Goal: Communication & Community: Answer question/provide support

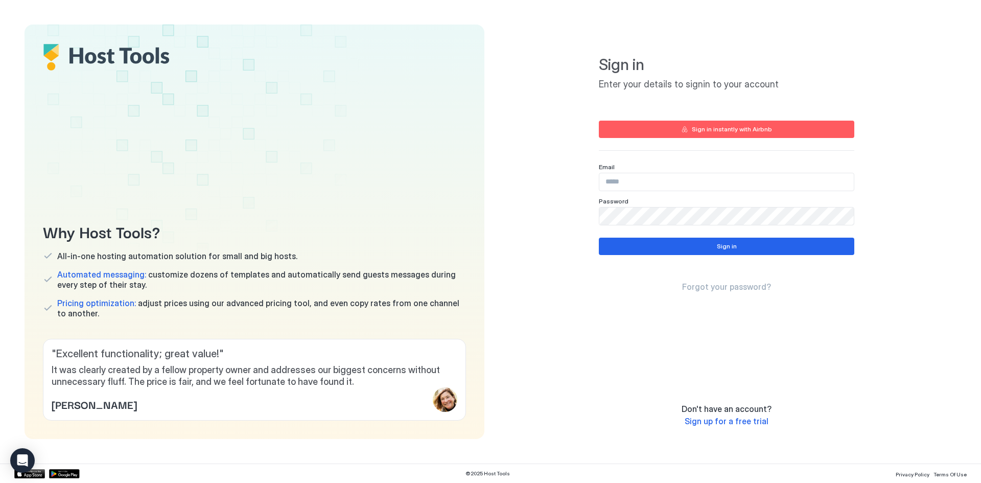
click at [647, 184] on input "Input Field" at bounding box center [726, 181] width 254 height 17
type input "**********"
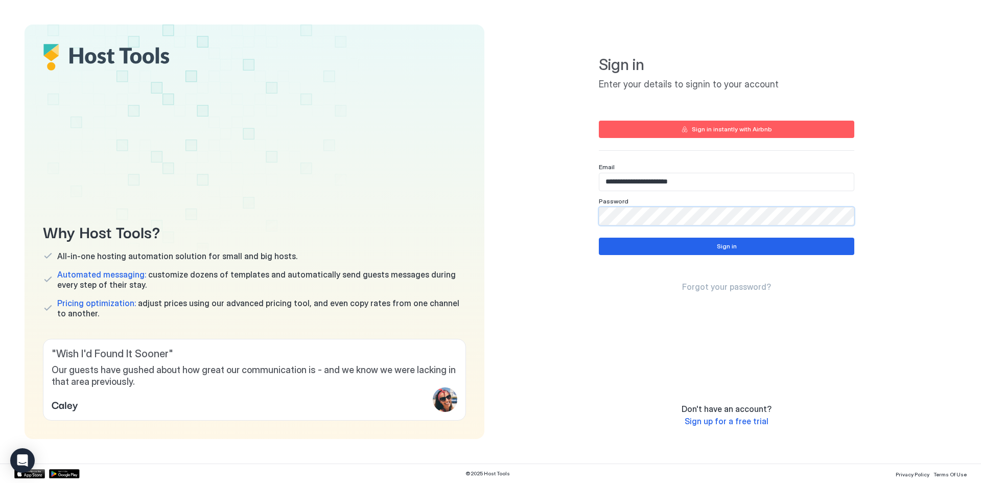
click at [558, 207] on div "**********" at bounding box center [726, 232] width 460 height 414
click at [695, 248] on button "Sign in" at bounding box center [726, 245] width 255 height 17
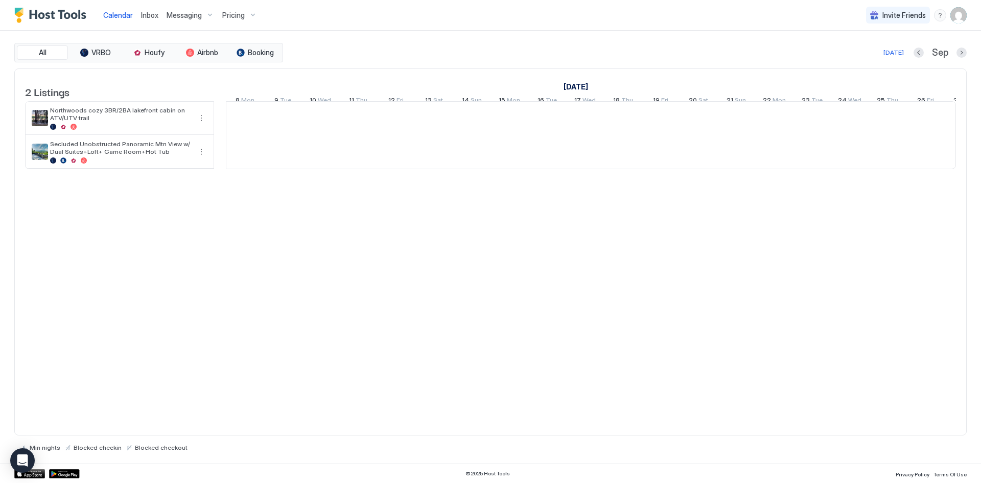
scroll to position [0, 567]
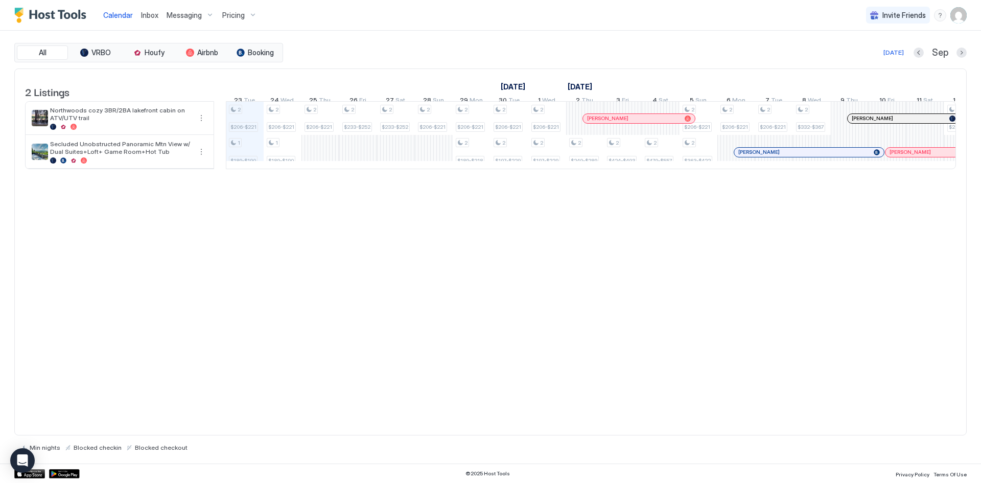
click at [233, 16] on span "Pricing" at bounding box center [233, 15] width 22 height 9
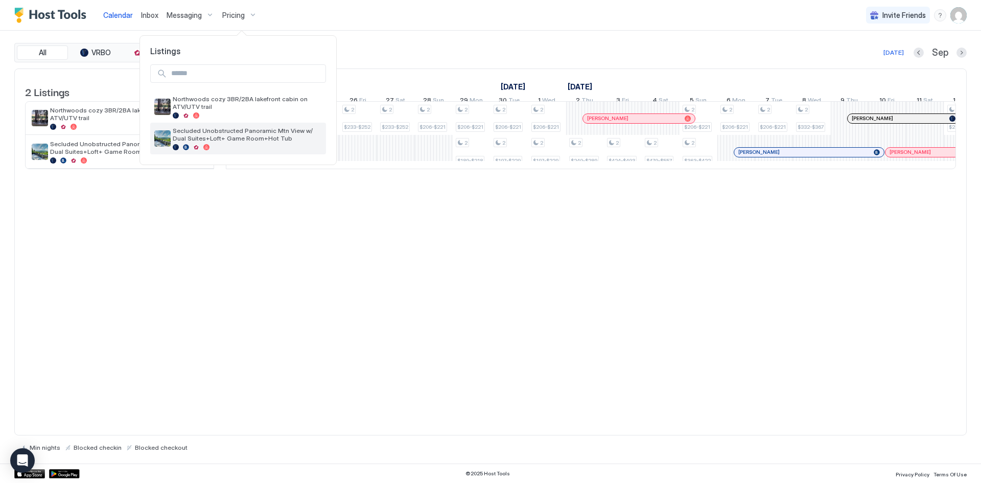
click at [227, 137] on span "Secluded Unobstructed Panoramic Mtn View w/ Dual Suites+Loft+ Game Room+Hot Tub" at bounding box center [247, 134] width 149 height 15
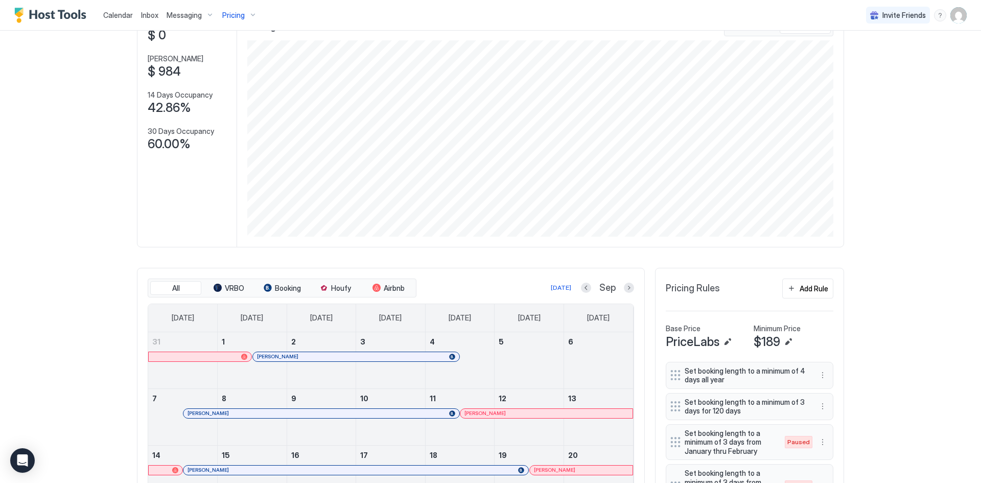
scroll to position [102, 0]
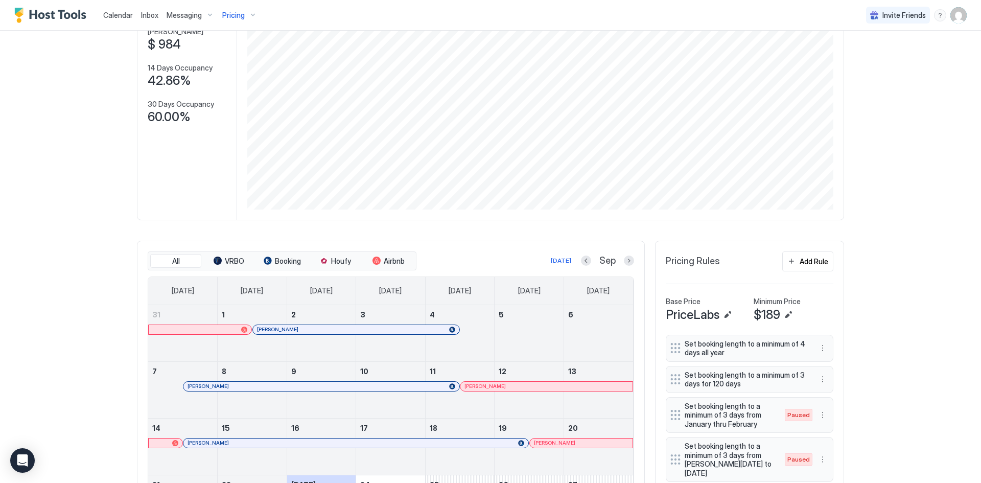
click at [619, 257] on div "Sep" at bounding box center [607, 261] width 53 height 12
click at [626, 258] on button "Next month" at bounding box center [629, 260] width 10 height 10
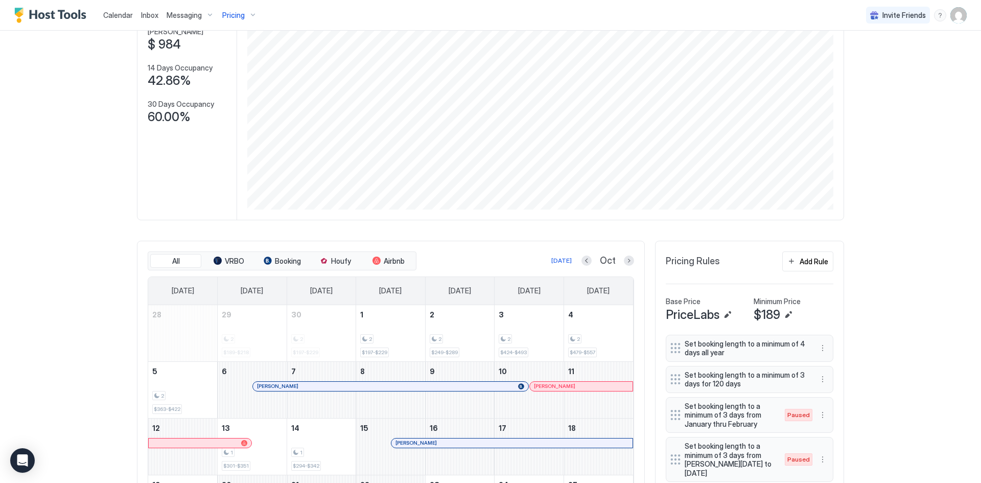
click at [956, 15] on img "User profile" at bounding box center [958, 15] width 16 height 16
click at [882, 59] on div "Settings" at bounding box center [893, 58] width 130 height 18
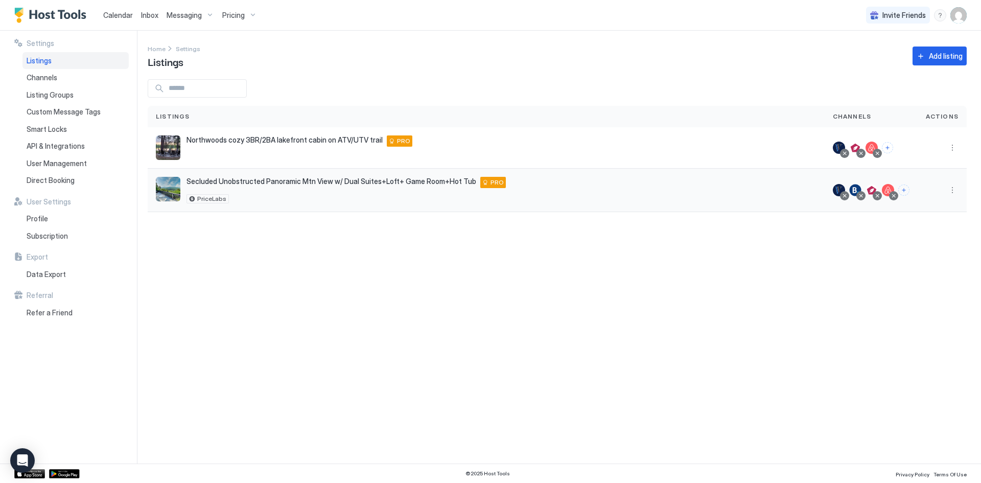
click at [871, 186] on div at bounding box center [871, 190] width 12 height 12
click at [947, 191] on button "More options" at bounding box center [952, 190] width 12 height 12
click at [920, 238] on span "Listing Settings" at bounding box center [928, 237] width 45 height 8
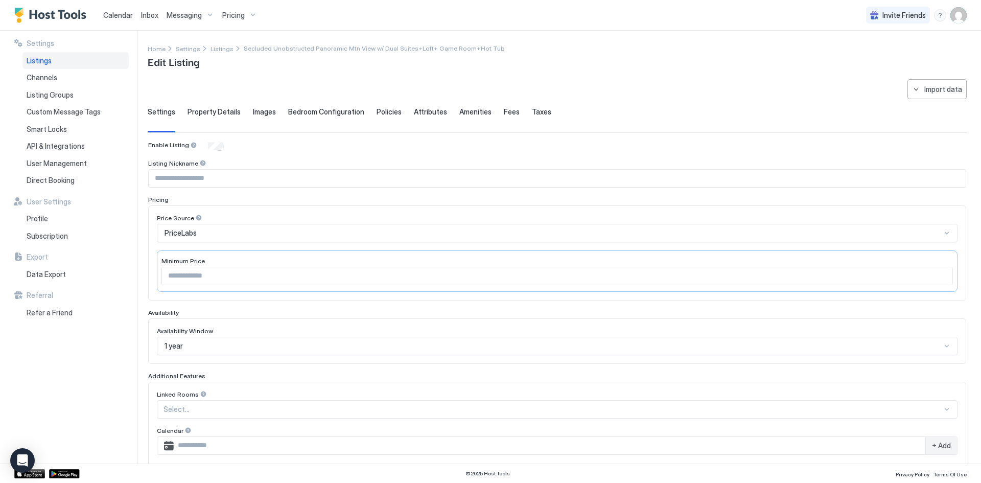
click at [206, 112] on span "Property Details" at bounding box center [213, 111] width 53 height 9
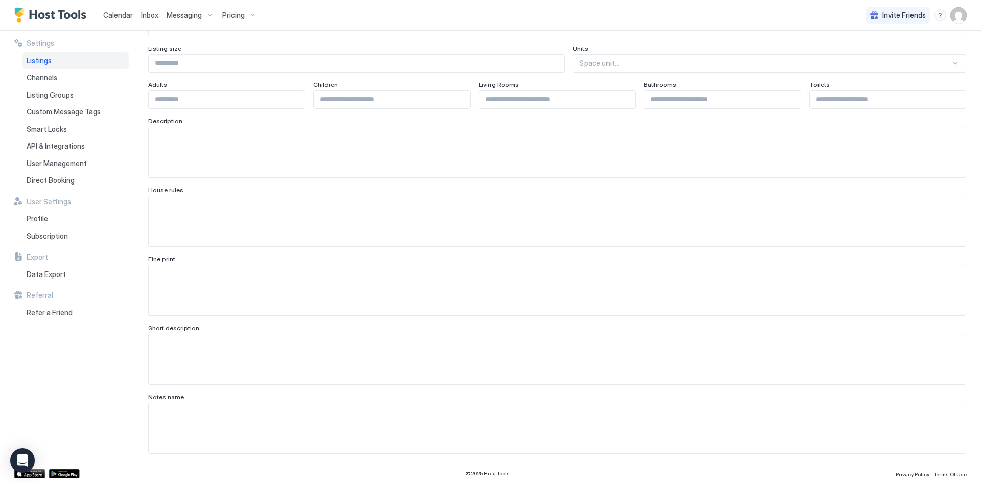
scroll to position [51, 0]
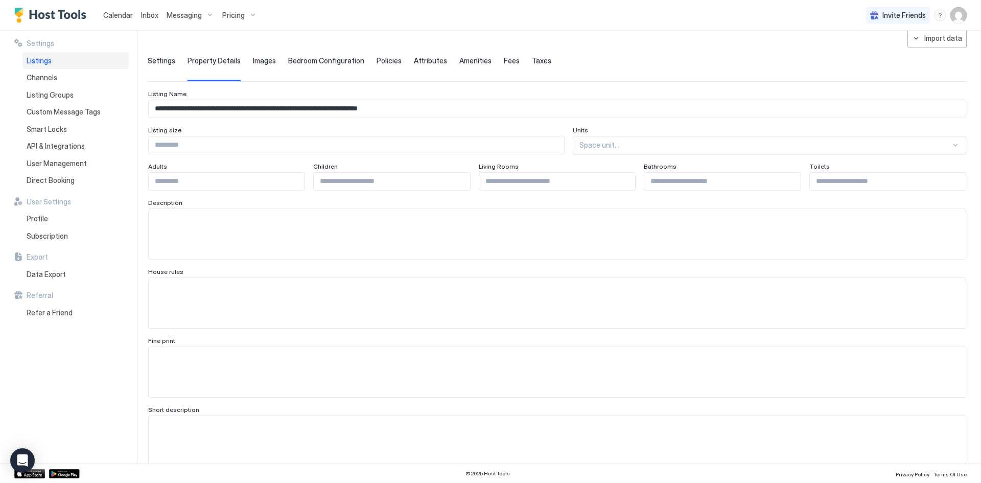
click at [262, 60] on span "Images" at bounding box center [264, 60] width 23 height 9
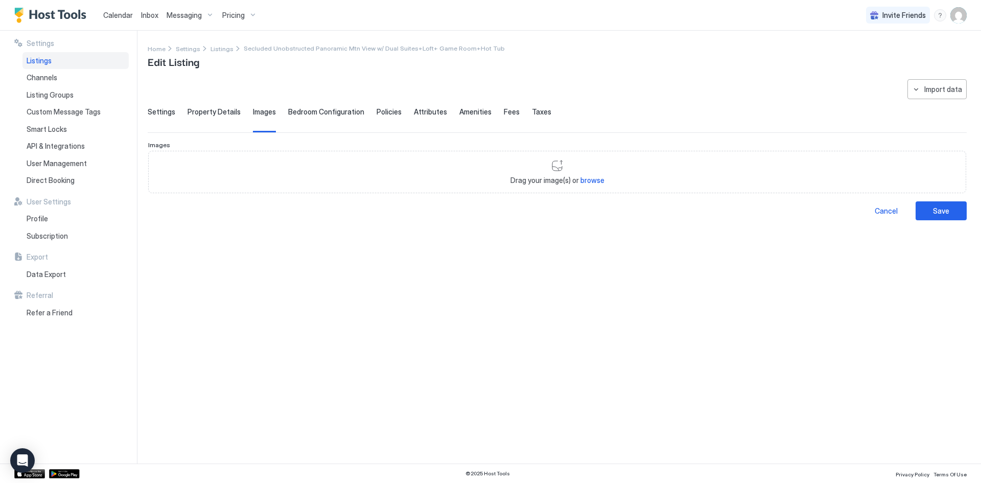
scroll to position [0, 0]
click at [312, 109] on span "Bedroom Configuration" at bounding box center [326, 111] width 76 height 9
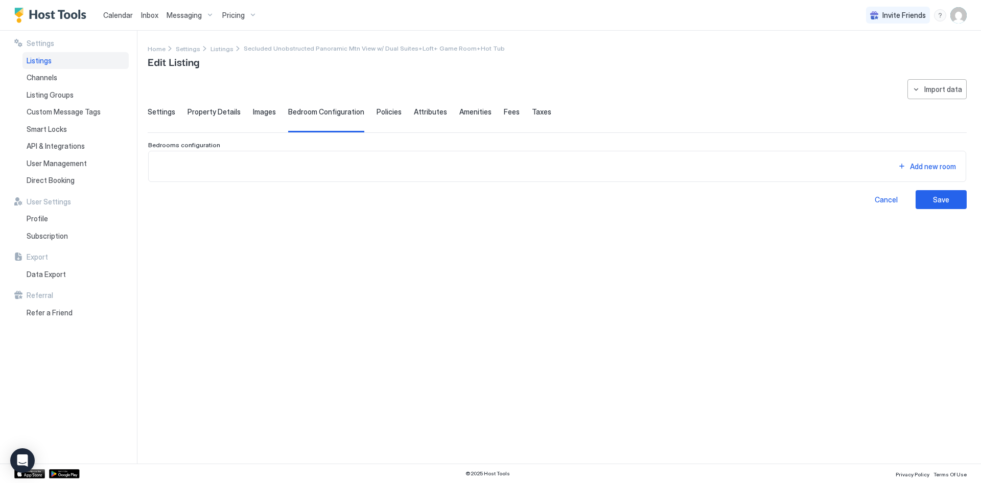
click at [381, 116] on div "Policies" at bounding box center [388, 119] width 25 height 25
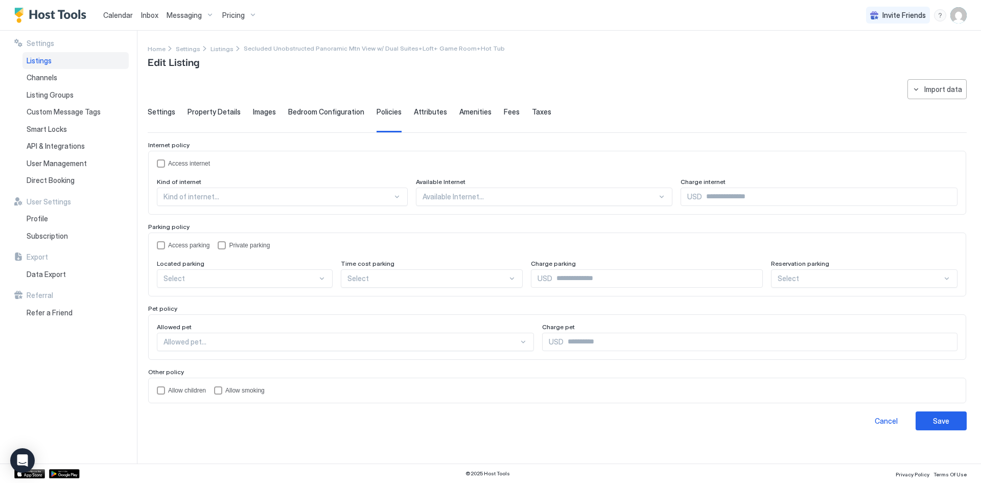
click at [433, 118] on div "Attributes" at bounding box center [430, 119] width 33 height 25
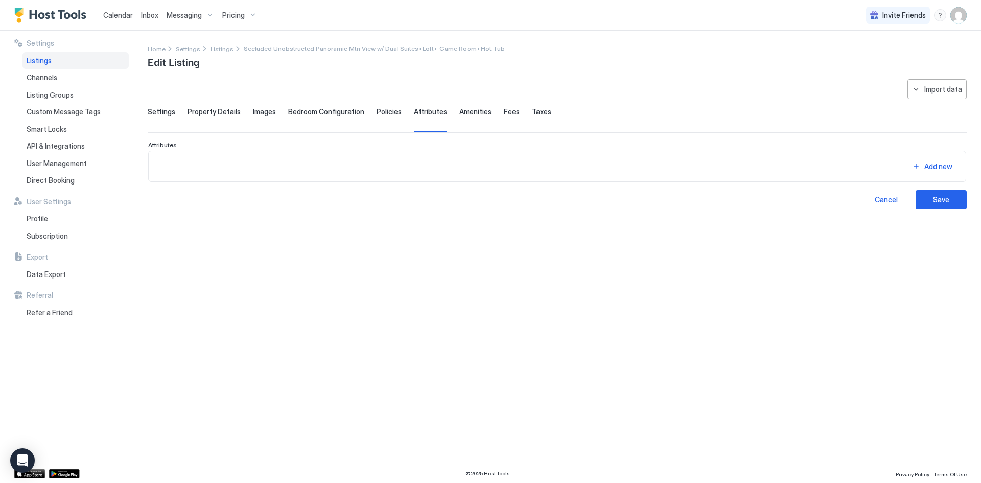
click at [462, 115] on span "Amenities" at bounding box center [475, 111] width 32 height 9
click at [505, 113] on span "Fees" at bounding box center [512, 111] width 16 height 9
click at [532, 112] on span "Taxes" at bounding box center [541, 111] width 19 height 9
click at [163, 115] on span "Settings" at bounding box center [162, 111] width 28 height 9
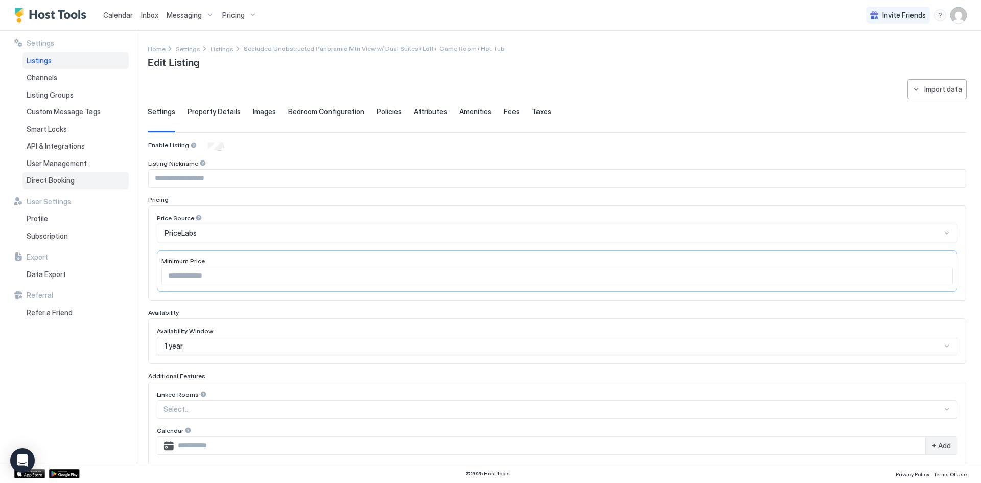
click at [82, 178] on div "Direct Booking" at bounding box center [75, 180] width 106 height 17
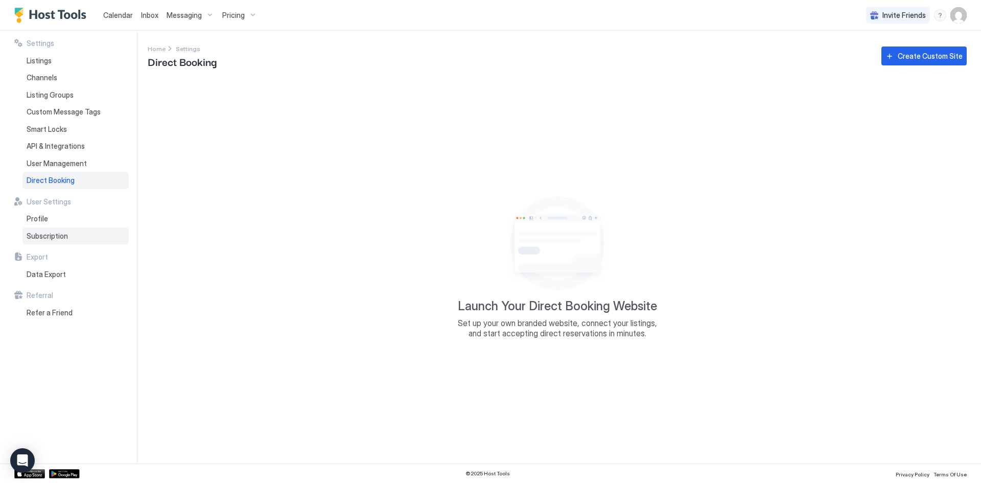
click at [55, 237] on span "Subscription" at bounding box center [47, 235] width 41 height 9
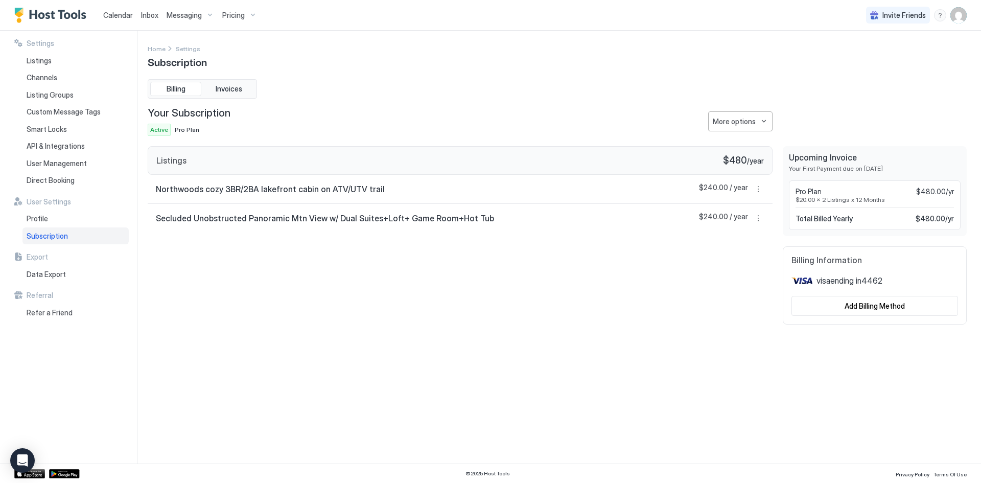
click at [244, 13] on div "Pricing" at bounding box center [239, 15] width 43 height 17
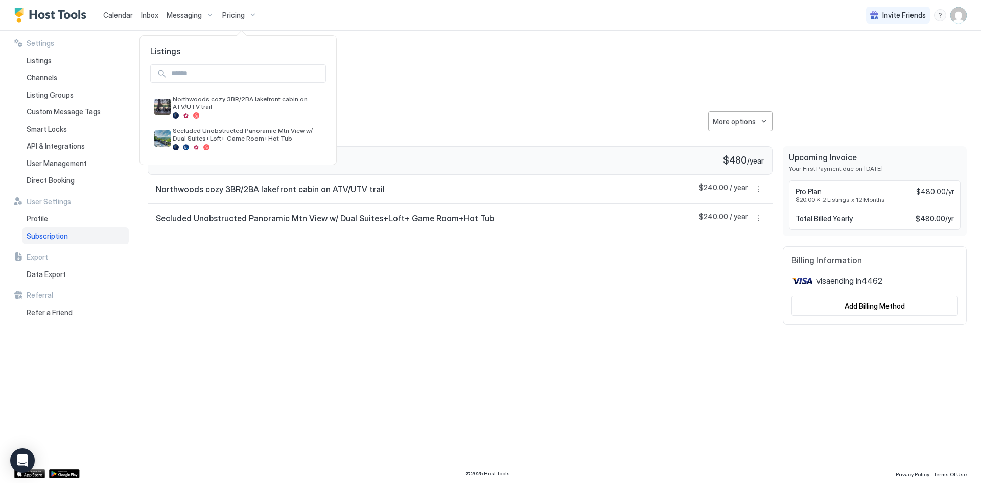
click at [176, 18] on div at bounding box center [490, 241] width 981 height 483
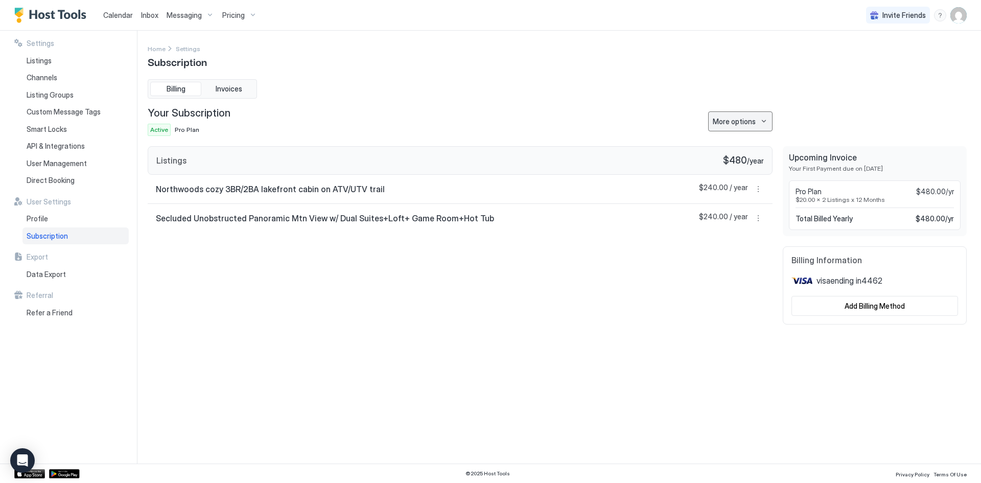
click at [722, 123] on div "More options" at bounding box center [733, 121] width 43 height 11
click at [40, 57] on div at bounding box center [490, 241] width 981 height 483
click at [41, 59] on span "Listings" at bounding box center [39, 60] width 25 height 9
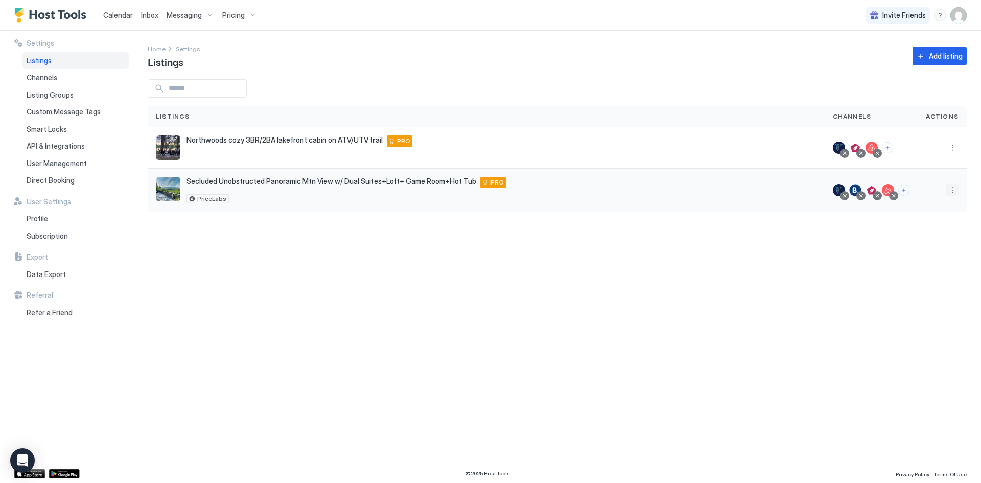
click at [948, 195] on button "More options" at bounding box center [952, 190] width 12 height 12
click at [208, 199] on div at bounding box center [490, 241] width 981 height 483
drag, startPoint x: 226, startPoint y: 185, endPoint x: 234, endPoint y: 181, distance: 9.8
click at [226, 185] on span "Secluded Unobstructed Panoramic Mtn View w/ Dual Suites+Loft+ Game Room+Hot Tub" at bounding box center [331, 181] width 290 height 9
click at [234, 181] on span "Secluded Unobstructed Panoramic Mtn View w/ Dual Suites+Loft+ Game Room+Hot Tub" at bounding box center [331, 181] width 290 height 9
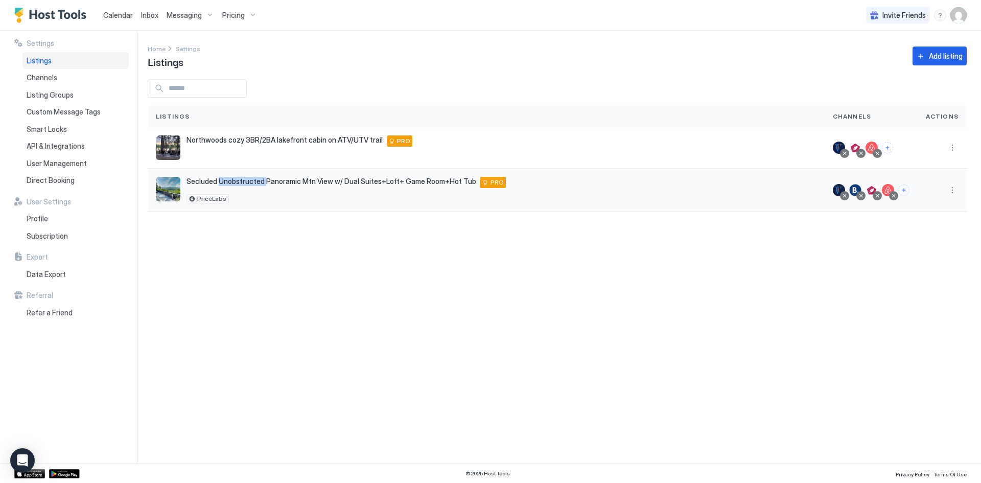
click at [234, 181] on span "Secluded Unobstructed Panoramic Mtn View w/ Dual Suites+Loft+ Game Room+Hot Tub" at bounding box center [331, 181] width 290 height 9
click at [480, 185] on div "PRO" at bounding box center [493, 182] width 26 height 11
click at [956, 195] on button "More options" at bounding box center [952, 190] width 12 height 12
click at [117, 18] on div at bounding box center [490, 241] width 981 height 483
click at [118, 14] on span "Calendar" at bounding box center [118, 15] width 30 height 9
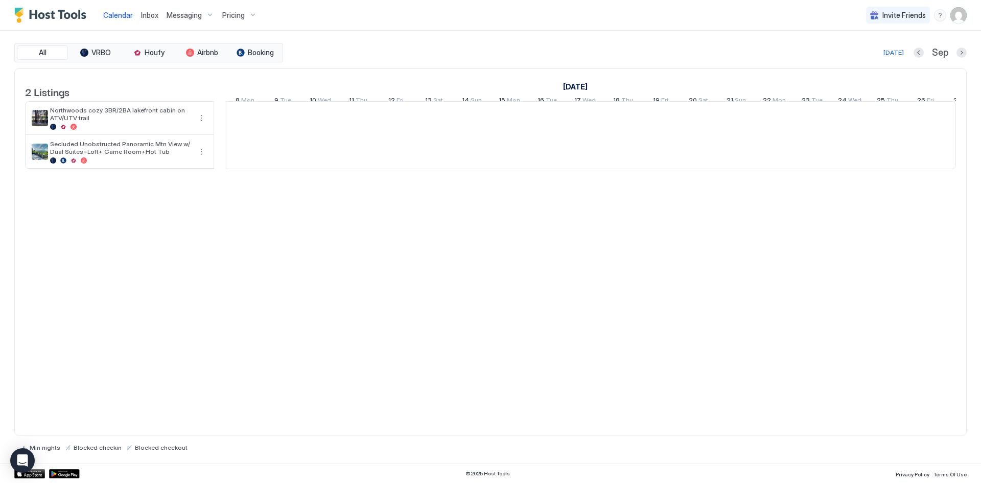
scroll to position [0, 567]
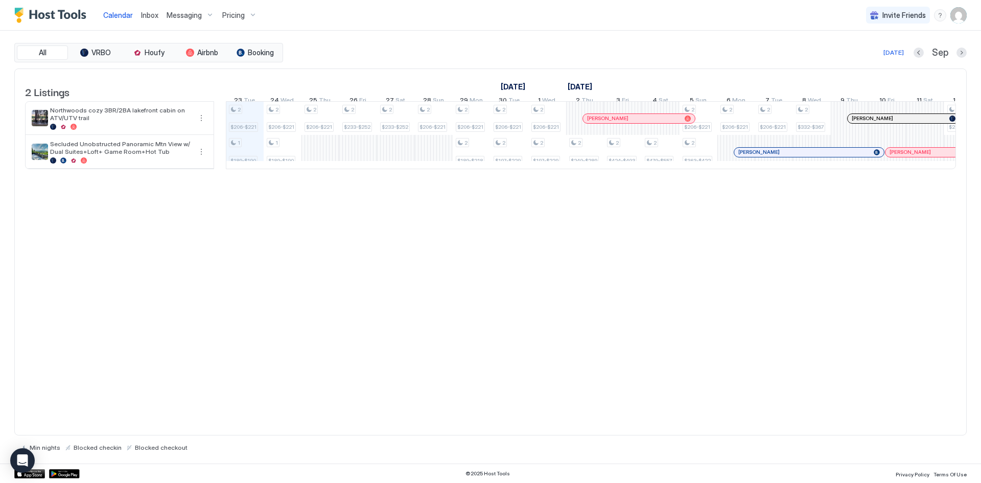
drag, startPoint x: 622, startPoint y: 159, endPoint x: 721, endPoint y: 163, distance: 99.2
click at [721, 163] on tr "2 $206-$221 1 $189-$190 2 $206-$221 1 $189-$190 2 $206-$221 2 $233-$252 2 $233-…" at bounding box center [774, 135] width 2230 height 67
drag, startPoint x: 624, startPoint y: 155, endPoint x: 707, endPoint y: 159, distance: 83.9
click at [707, 159] on div "2 $206-$221 1 $189-$190 2 $206-$221 1 $189-$190 2 $206-$221 2 $233-$252 2 $233-…" at bounding box center [774, 135] width 2230 height 67
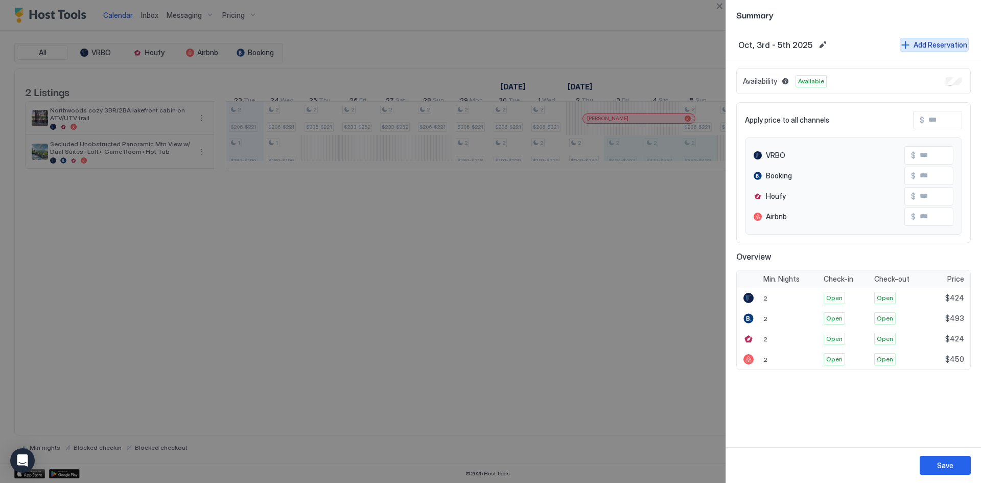
click at [918, 51] on button "Add Reservation" at bounding box center [933, 45] width 69 height 14
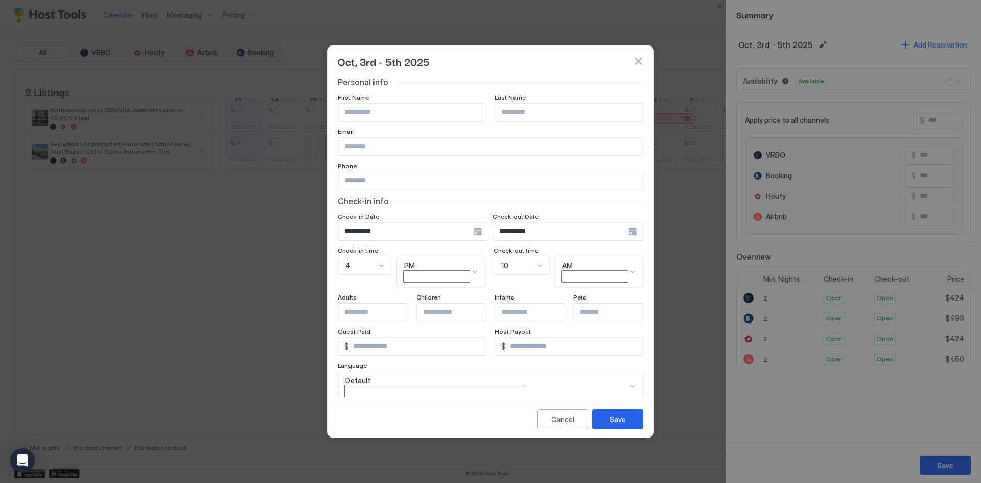
click at [461, 115] on input "Input Field" at bounding box center [412, 112] width 148 height 17
type input "*****"
type input "**********"
click at [436, 183] on input "Input Field" at bounding box center [490, 180] width 304 height 17
click at [425, 147] on input "Input Field" at bounding box center [490, 146] width 304 height 17
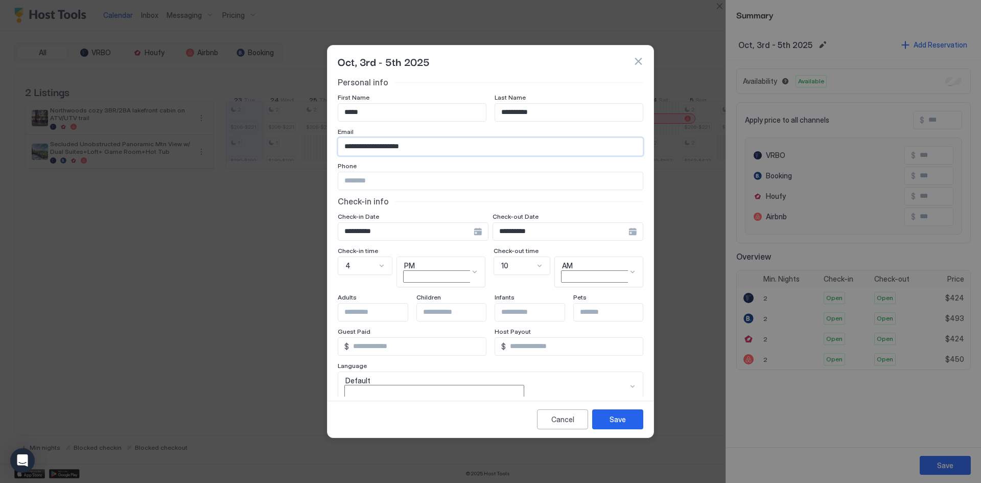
type input "**********"
click at [626, 231] on div "**********" at bounding box center [567, 231] width 151 height 18
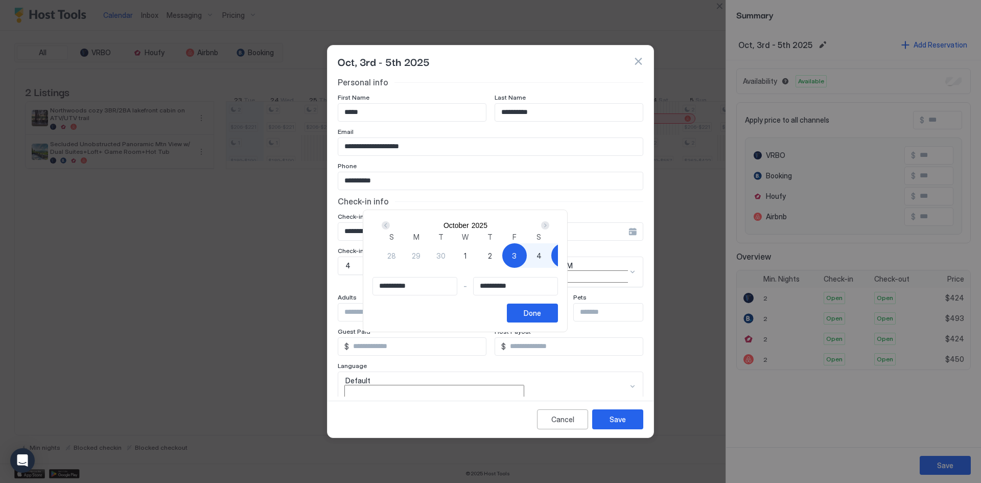
click at [585, 261] on span "6" at bounding box center [587, 255] width 5 height 11
type input "**********"
click at [516, 261] on span "3" at bounding box center [514, 255] width 5 height 11
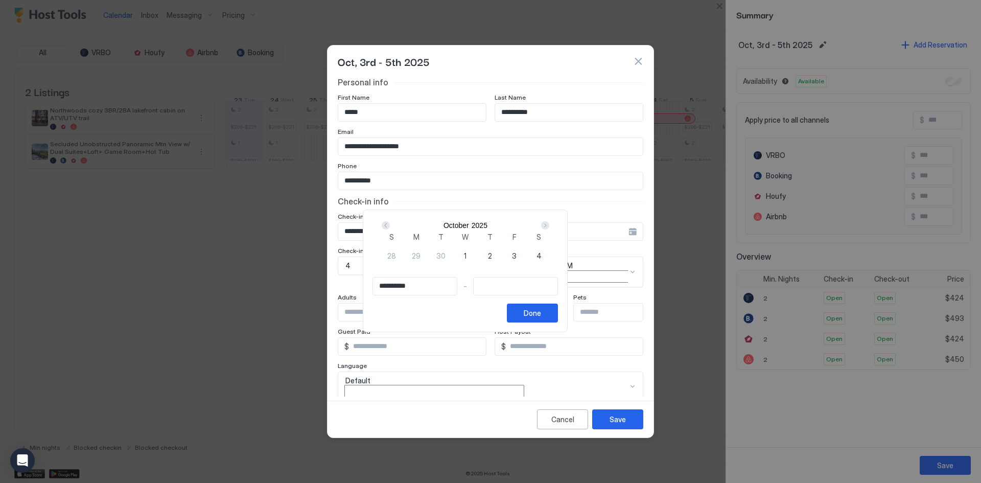
type input "**********"
click at [585, 261] on span "6" at bounding box center [587, 255] width 5 height 11
type input "**********"
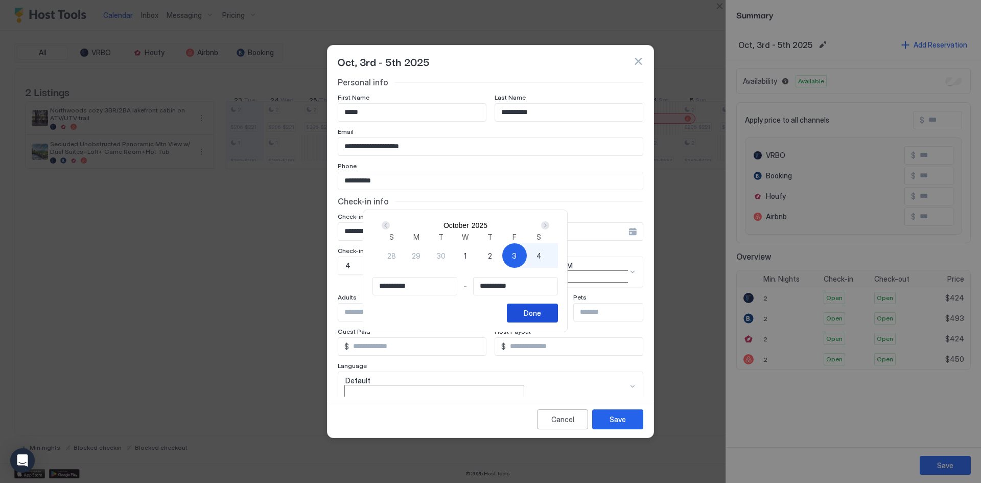
click at [558, 322] on button "Done" at bounding box center [532, 312] width 51 height 19
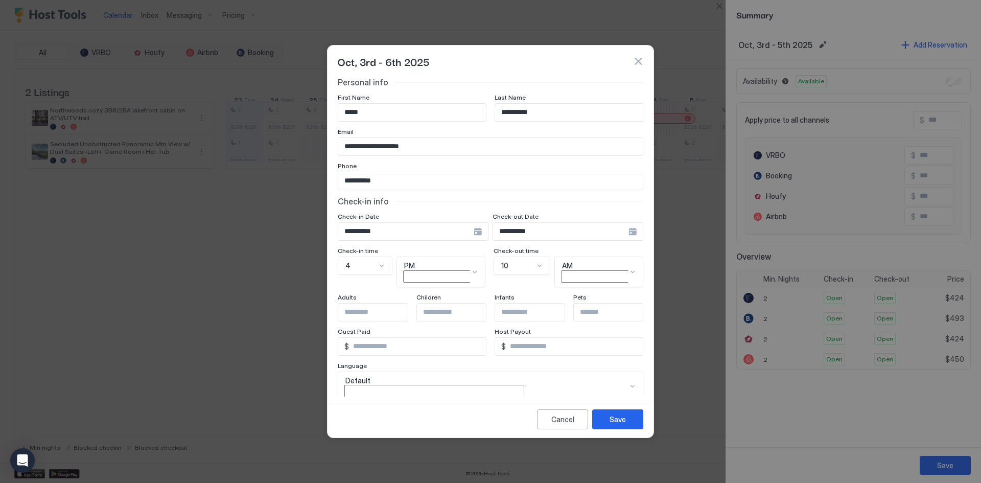
click at [383, 338] on input "*" at bounding box center [417, 346] width 137 height 17
type input "*******"
click at [613, 422] on div "Save" at bounding box center [617, 419] width 16 height 11
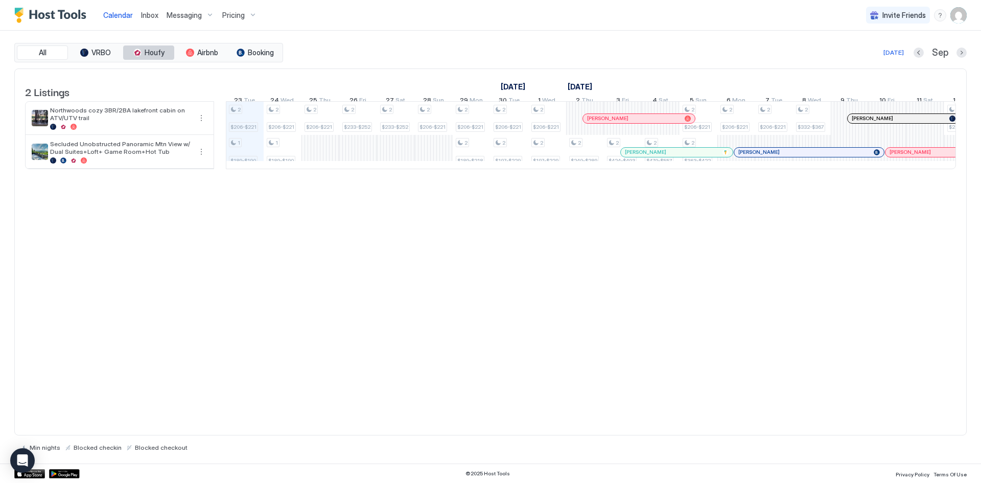
click at [157, 53] on span "Houfy" at bounding box center [155, 52] width 20 height 9
click at [105, 51] on span "VRBO" at bounding box center [100, 52] width 19 height 9
click at [144, 54] on button "Houfy" at bounding box center [148, 52] width 51 height 14
click at [47, 52] on button "All" at bounding box center [42, 52] width 51 height 14
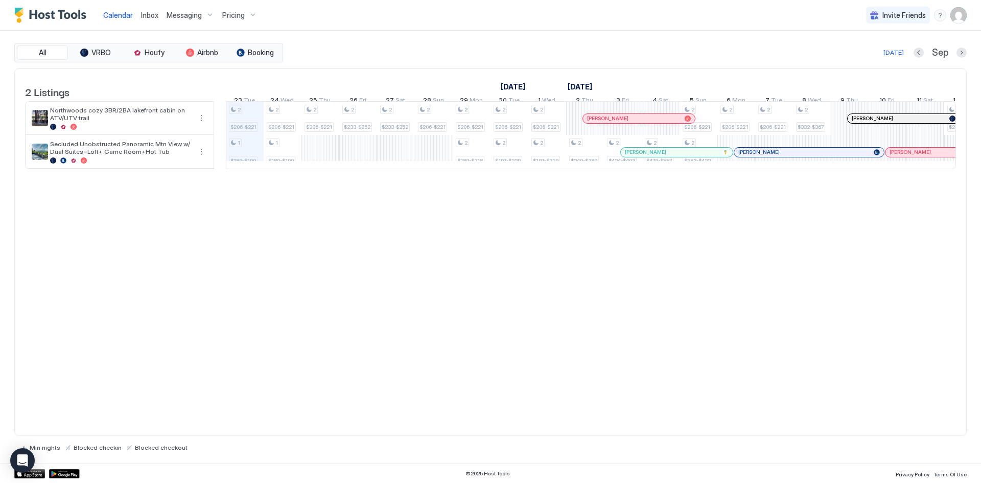
click at [182, 18] on span "Messaging" at bounding box center [184, 15] width 35 height 9
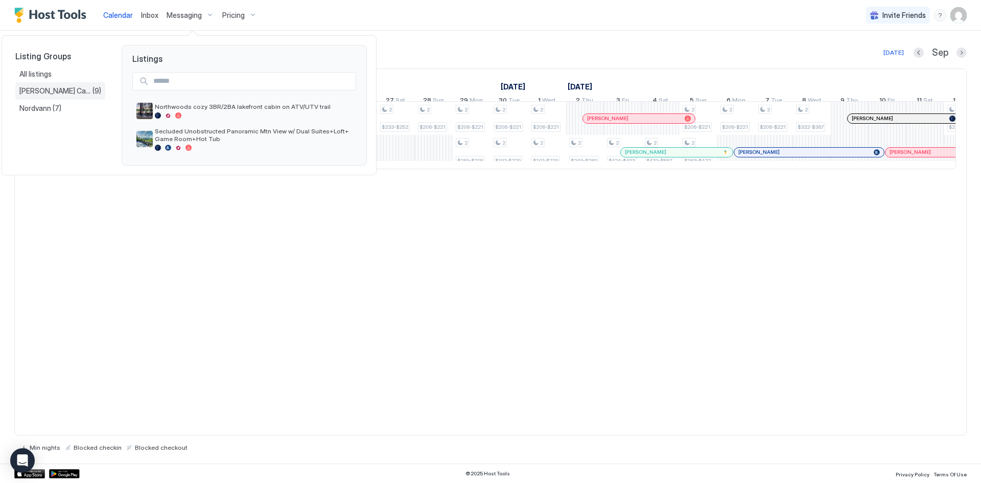
click at [49, 87] on span "[PERSON_NAME] Cabin" at bounding box center [55, 90] width 73 height 9
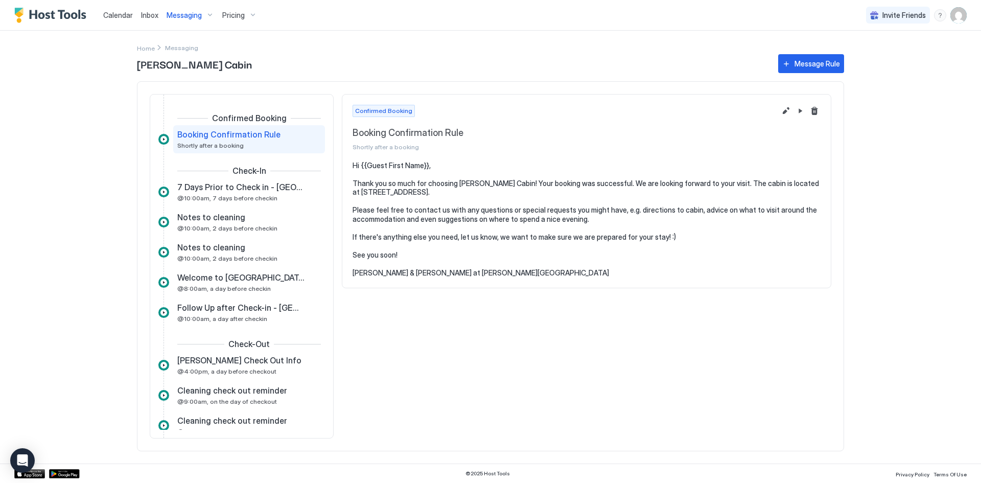
click at [148, 20] on link "Inbox" at bounding box center [149, 15] width 17 height 11
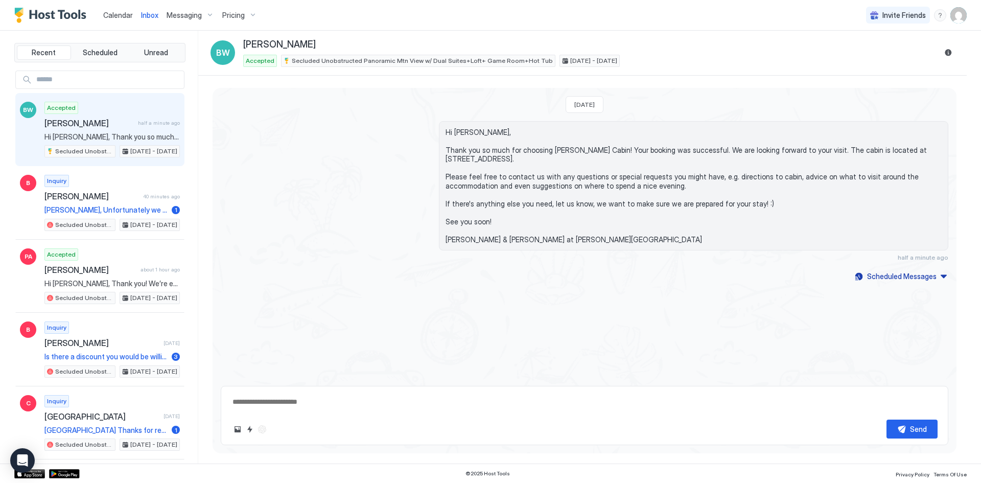
click at [129, 116] on div "Accepted [PERSON_NAME] half a minute ago Hi [PERSON_NAME], Thank you so much fo…" at bounding box center [111, 130] width 135 height 56
click at [906, 275] on div "Scheduled Messages" at bounding box center [901, 276] width 69 height 11
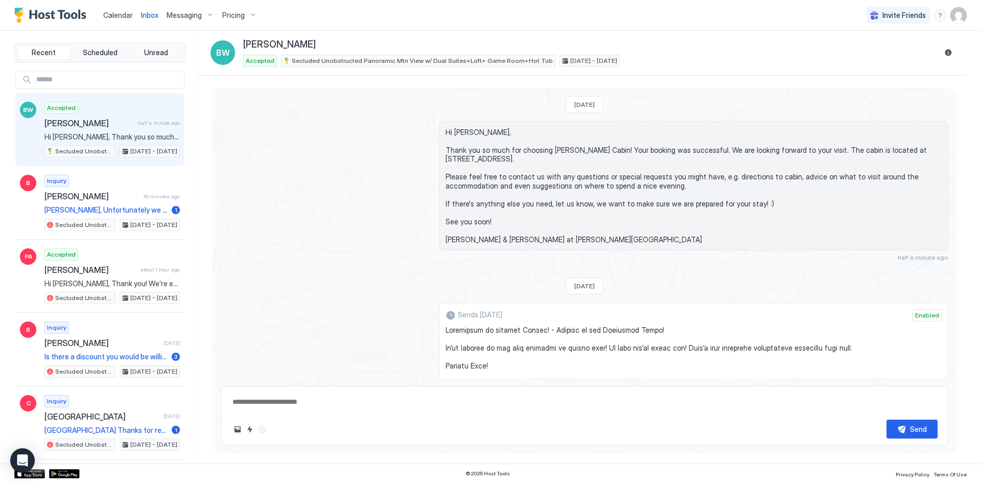
scroll to position [1859, 0]
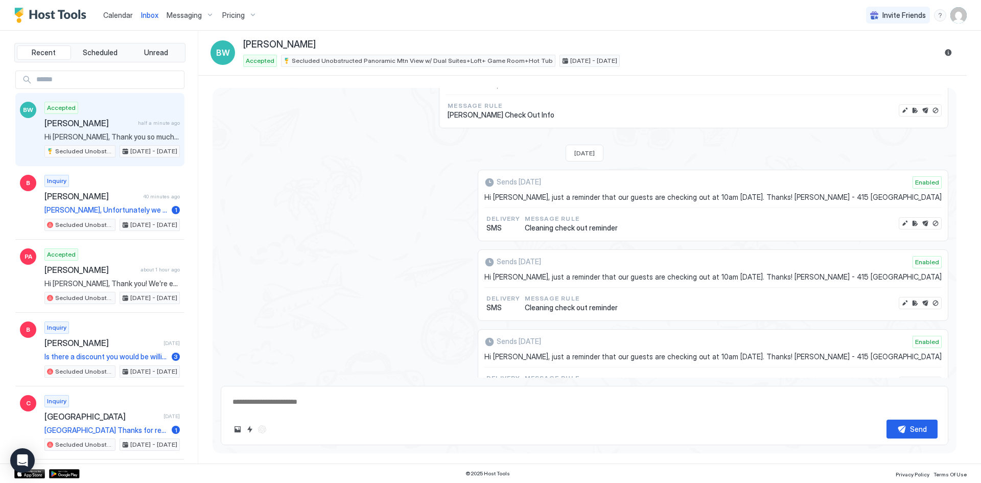
click at [142, 120] on span "half a minute ago" at bounding box center [159, 123] width 42 height 7
click at [138, 120] on span "half a minute ago" at bounding box center [159, 123] width 42 height 7
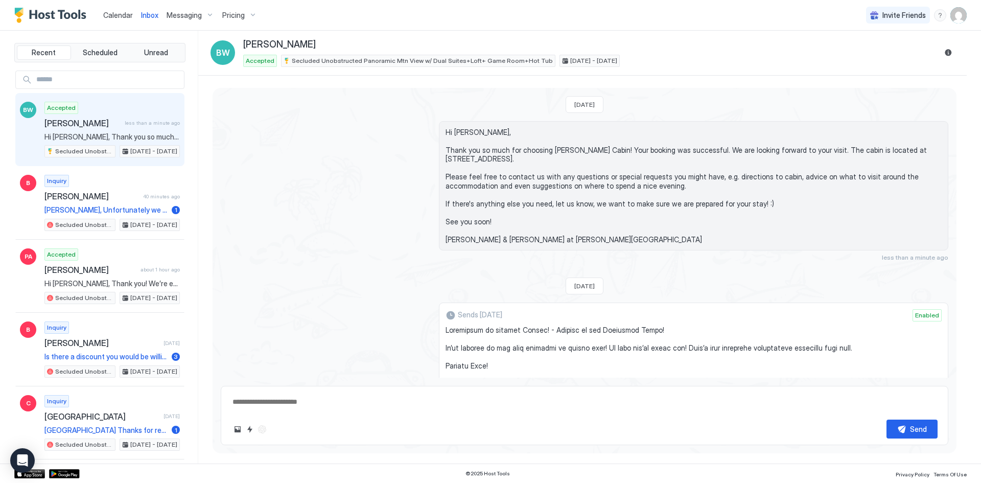
scroll to position [153, 0]
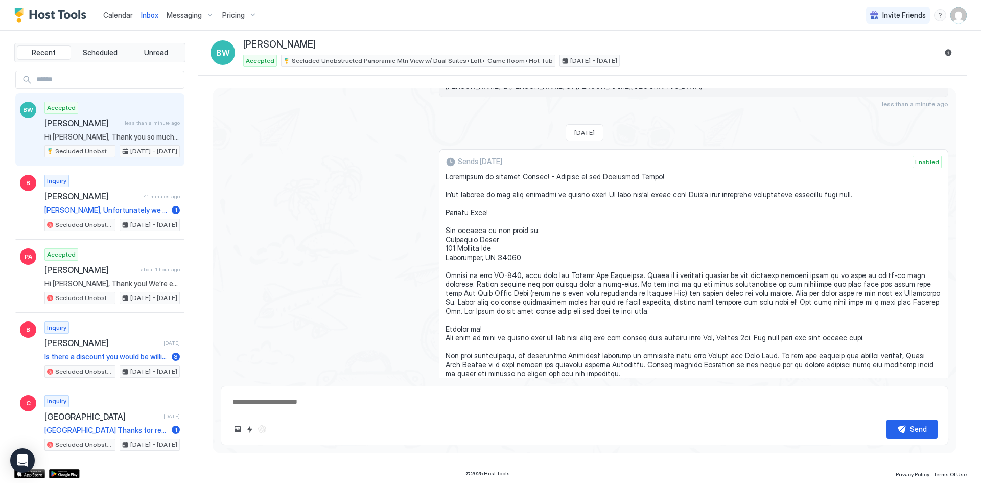
click at [233, 16] on span "Pricing" at bounding box center [233, 15] width 22 height 9
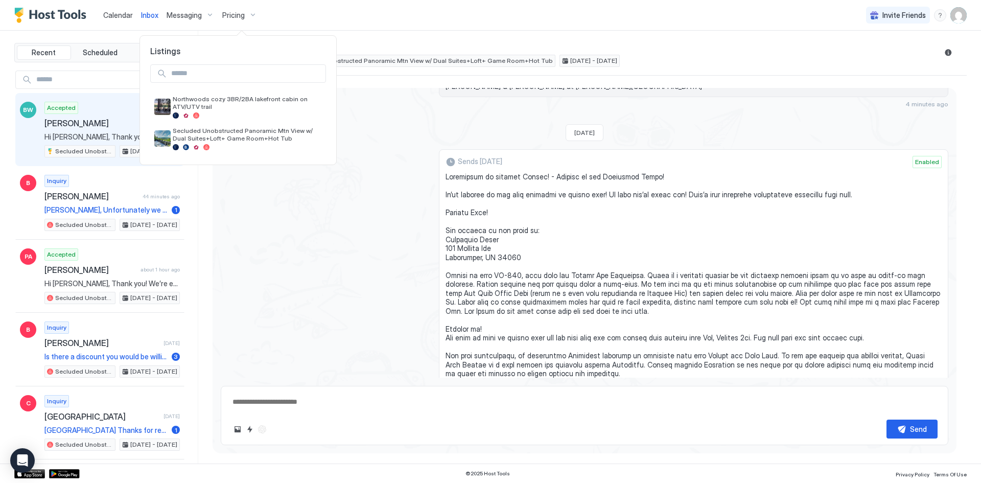
click at [955, 16] on div at bounding box center [490, 241] width 981 height 483
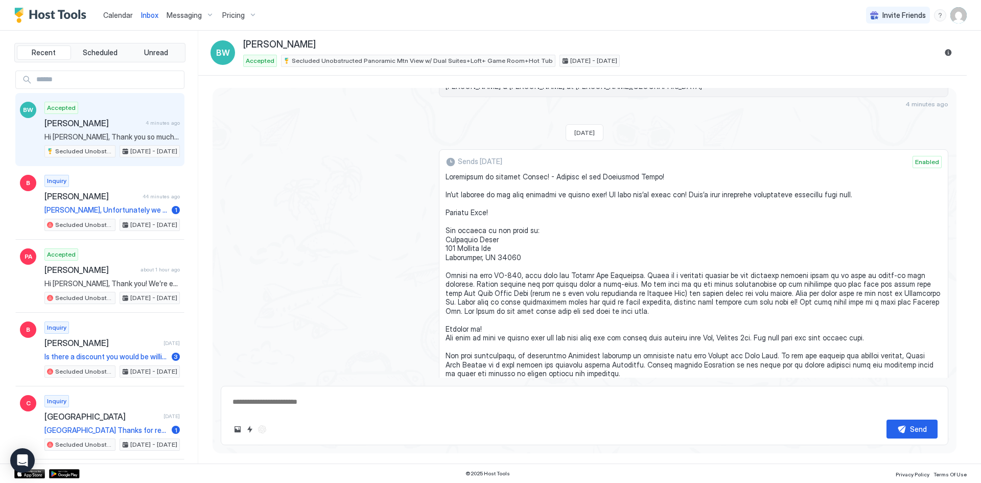
click at [955, 10] on img "User profile" at bounding box center [958, 15] width 16 height 16
click at [884, 53] on div "Settings" at bounding box center [901, 58] width 130 height 18
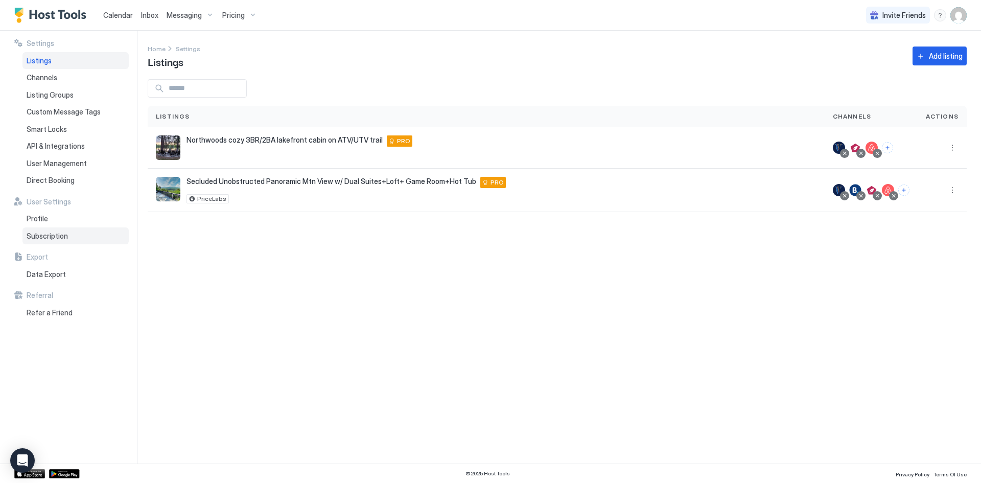
click at [57, 239] on span "Subscription" at bounding box center [47, 235] width 41 height 9
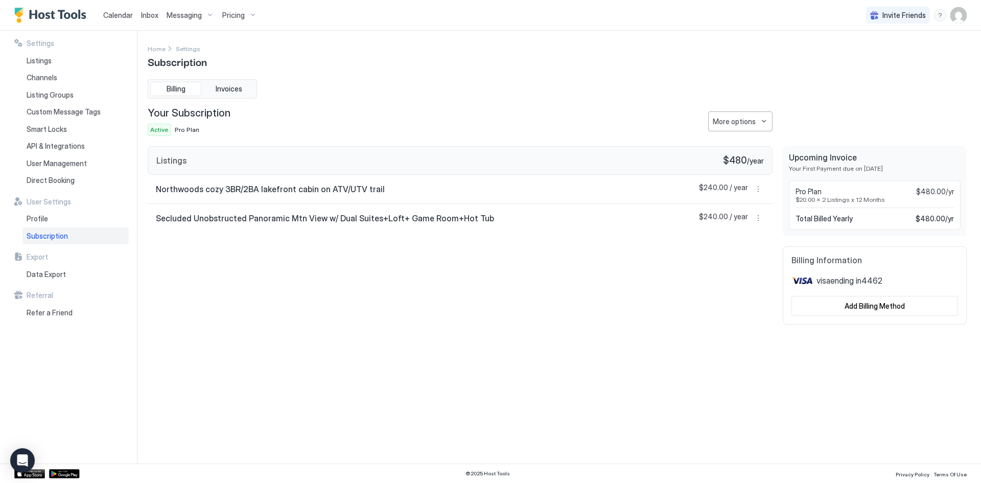
click at [56, 236] on span "Subscription" at bounding box center [47, 235] width 41 height 9
click at [739, 114] on button "More options" at bounding box center [740, 121] width 64 height 20
click at [717, 141] on span "Change Plan" at bounding box center [731, 139] width 37 height 8
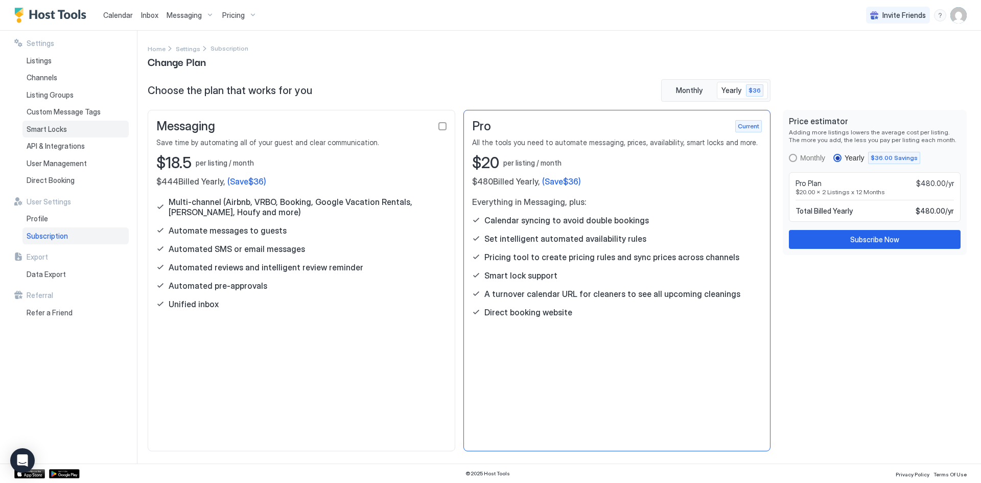
click at [51, 127] on span "Smart Locks" at bounding box center [47, 129] width 40 height 9
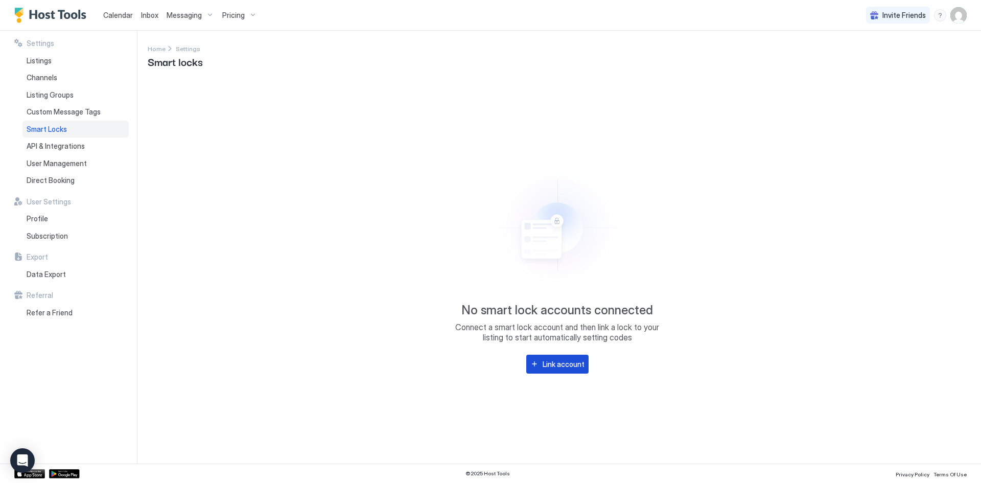
click at [575, 365] on div "Link account" at bounding box center [563, 364] width 42 height 11
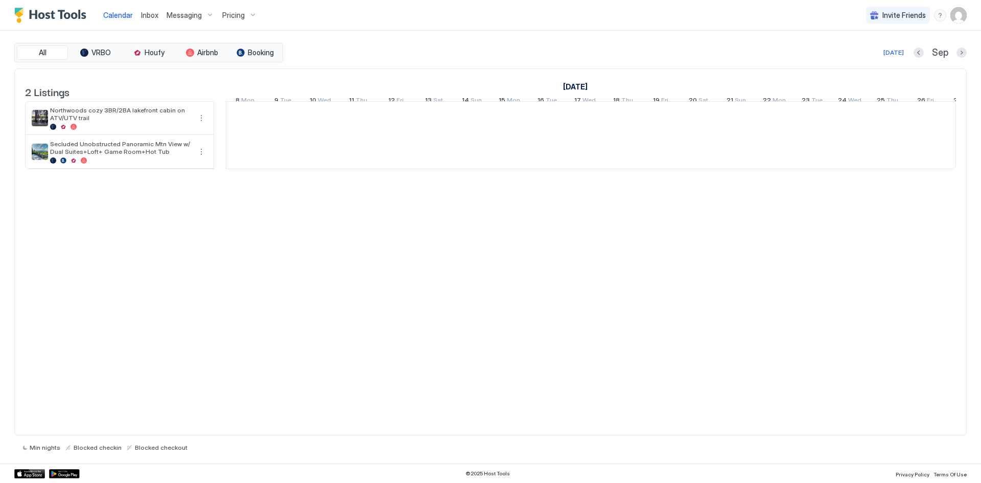
scroll to position [0, 567]
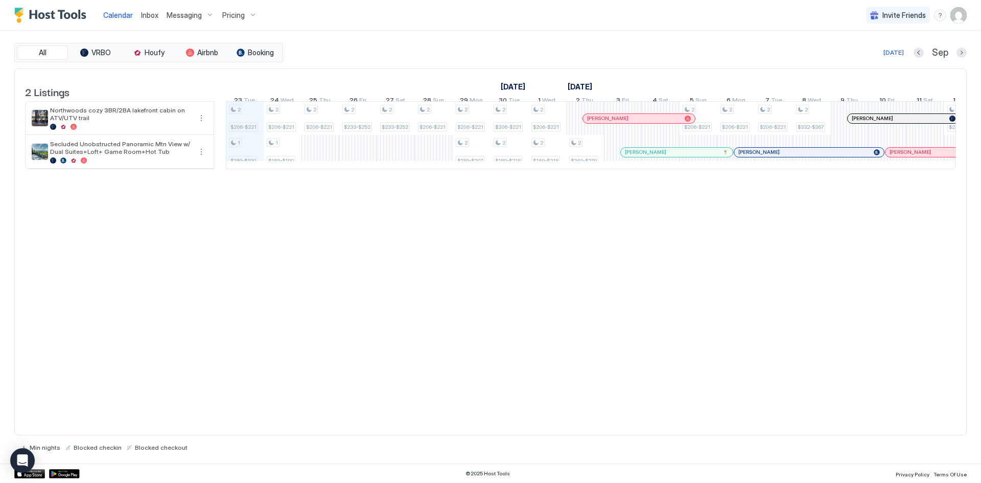
click at [187, 18] on span "Messaging" at bounding box center [184, 15] width 35 height 9
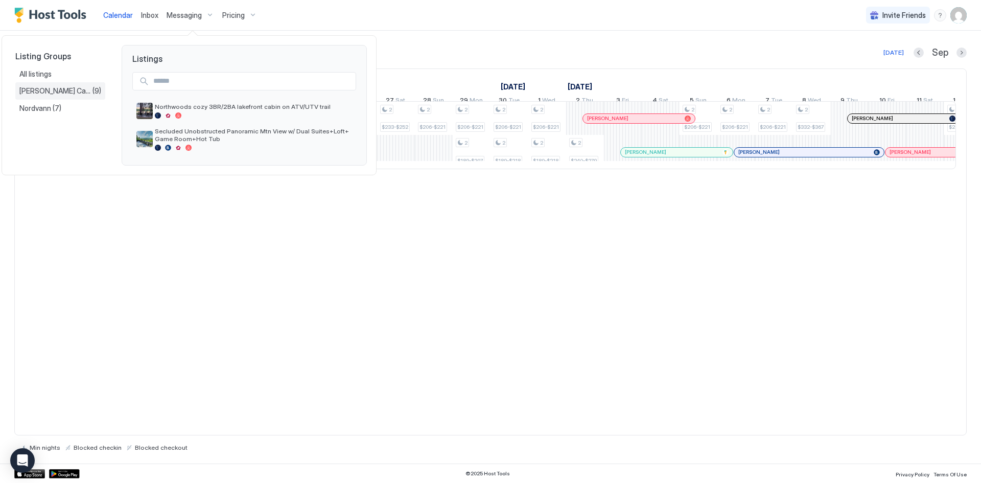
click at [44, 87] on span "[PERSON_NAME] Cabin" at bounding box center [55, 90] width 73 height 9
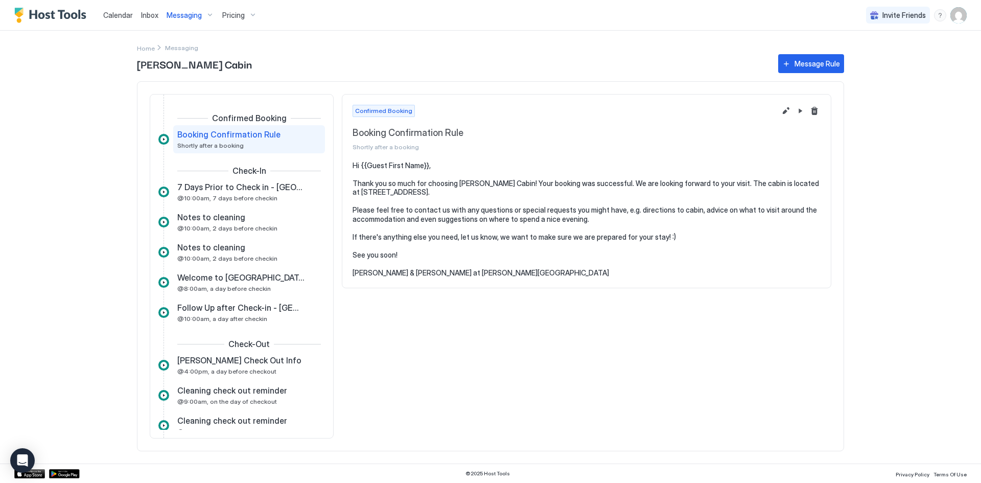
click at [146, 14] on span "Inbox" at bounding box center [149, 15] width 17 height 9
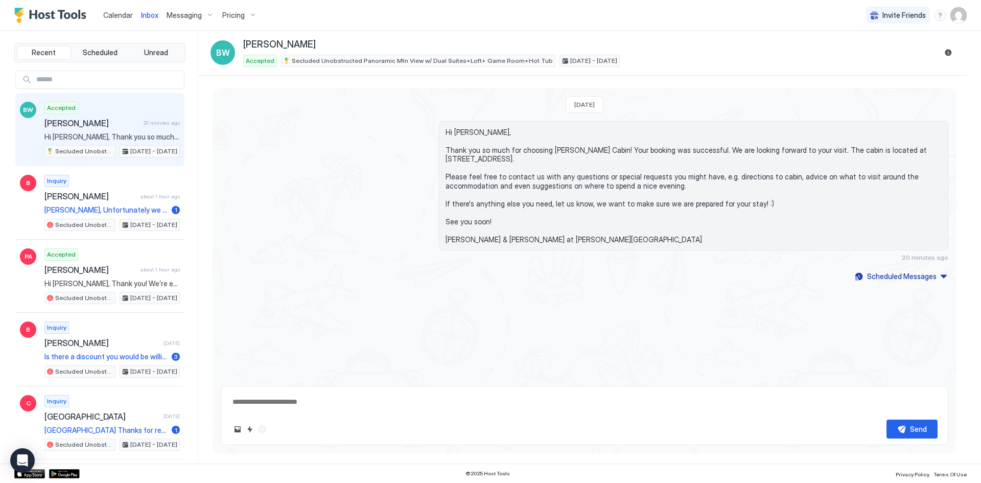
click at [89, 131] on div "Accepted Brian Williamson 20 minutes ago Hi Brian, Thank you so much for choosi…" at bounding box center [111, 130] width 135 height 56
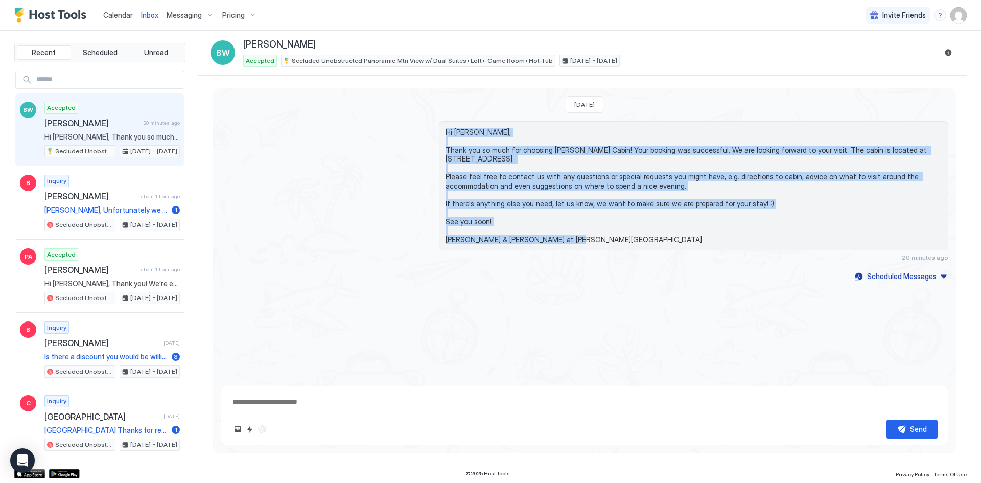
drag, startPoint x: 453, startPoint y: 136, endPoint x: 554, endPoint y: 235, distance: 141.6
click at [554, 235] on div "Hi [PERSON_NAME], Thank you so much for choosing [PERSON_NAME] Cabin! Your book…" at bounding box center [693, 186] width 509 height 130
copy span "Hi Brian, Thank you so much for choosing Barenberg Cabin! Your booking was succ…"
click at [902, 271] on div "Scheduled Messages" at bounding box center [901, 276] width 69 height 11
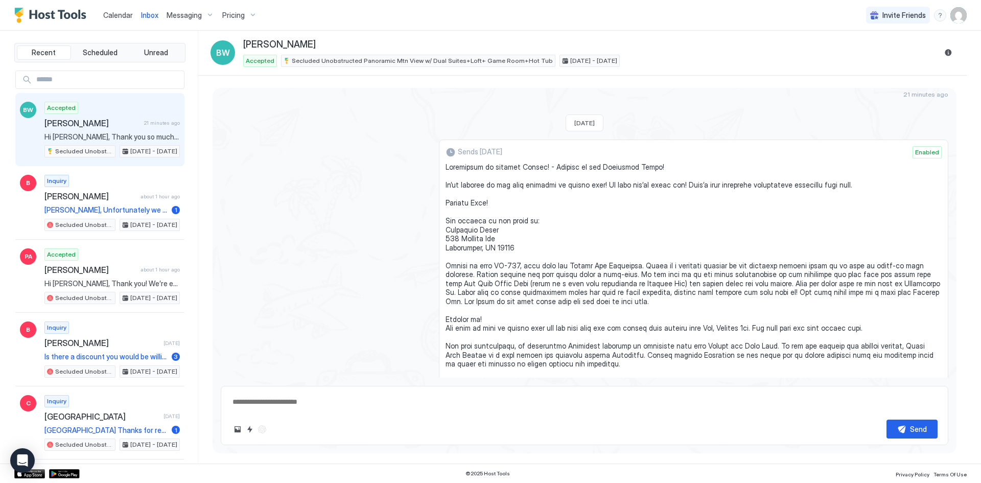
scroll to position [173, 0]
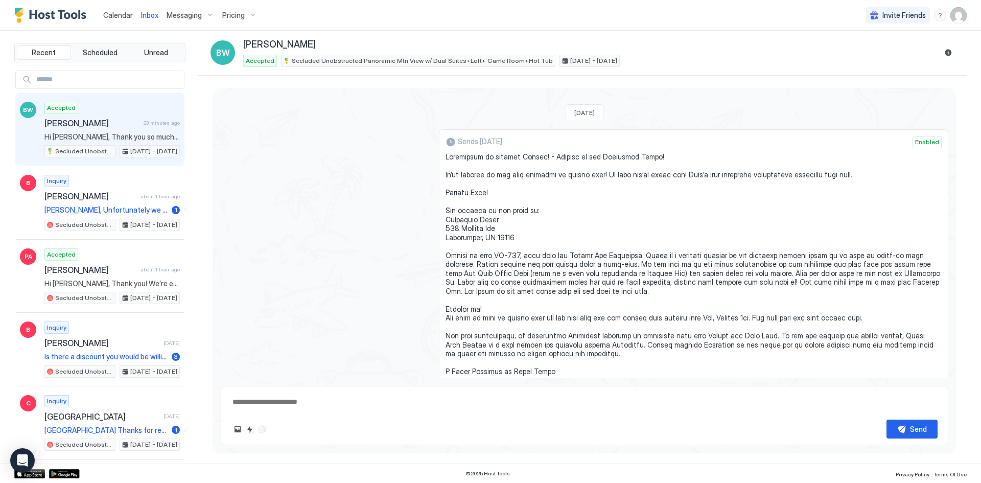
click at [118, 122] on span "[PERSON_NAME]" at bounding box center [91, 123] width 95 height 10
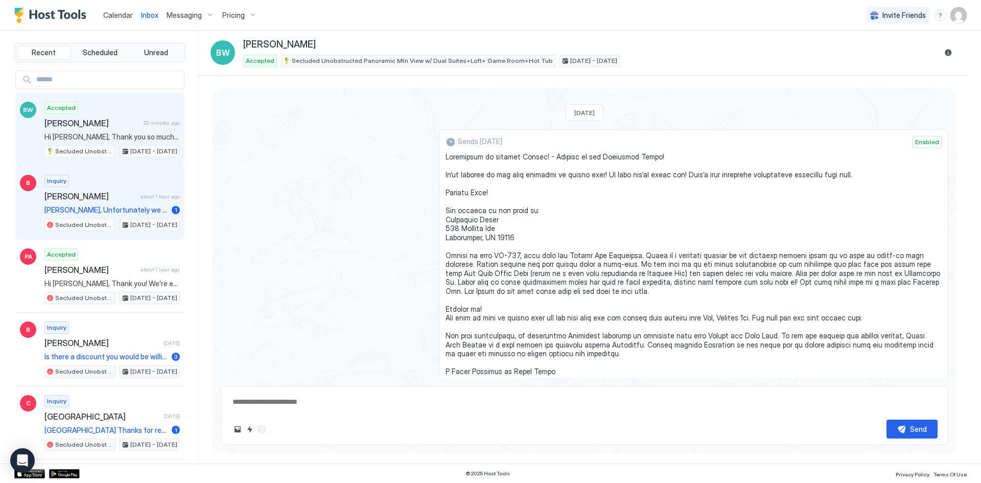
click at [123, 204] on div "Inquiry Brandi about 1 hour ago Brandi, Unfortunately we have received a reserv…" at bounding box center [111, 203] width 135 height 56
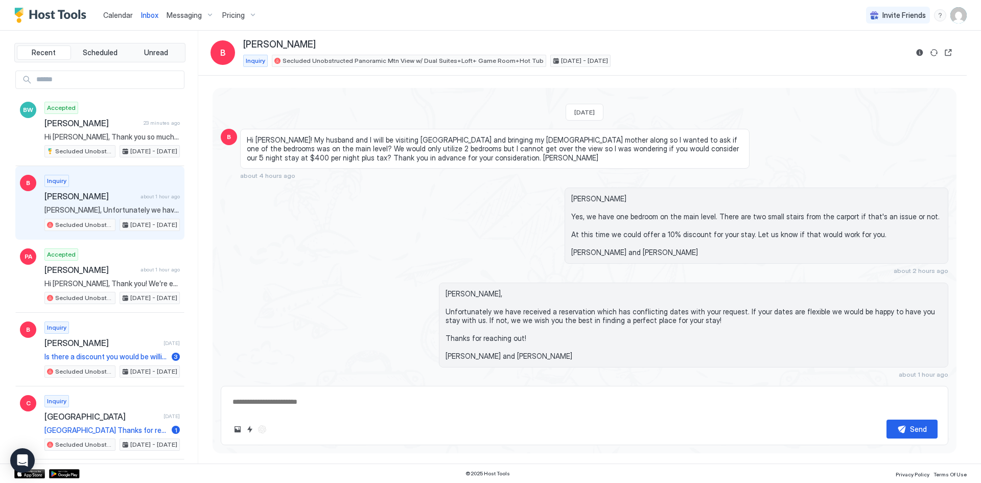
click at [373, 272] on div "Brandi Yes, we have one bedroom on the main level. There are two small stairs f…" at bounding box center [584, 230] width 727 height 87
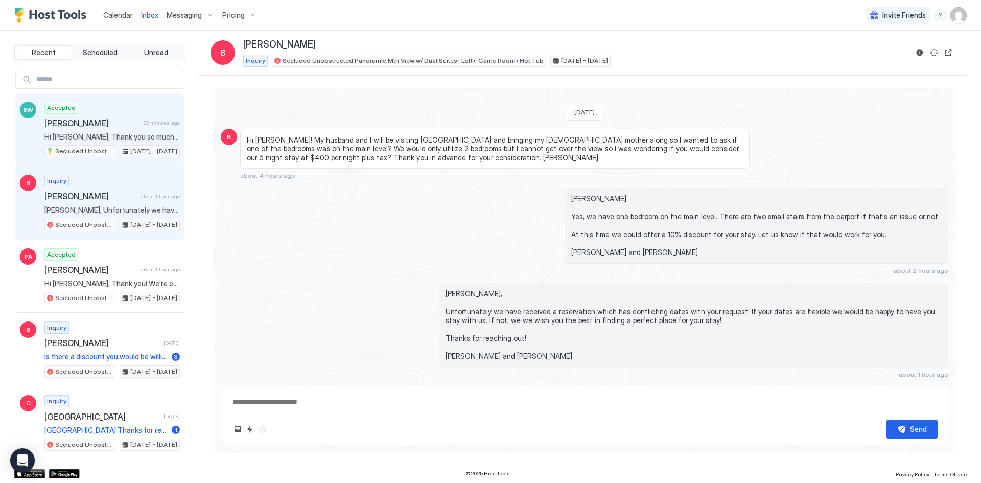
click at [88, 116] on div "Accepted Brian Williamson 23 minutes ago Hi Brian, Thank you so much for choosi…" at bounding box center [111, 130] width 135 height 56
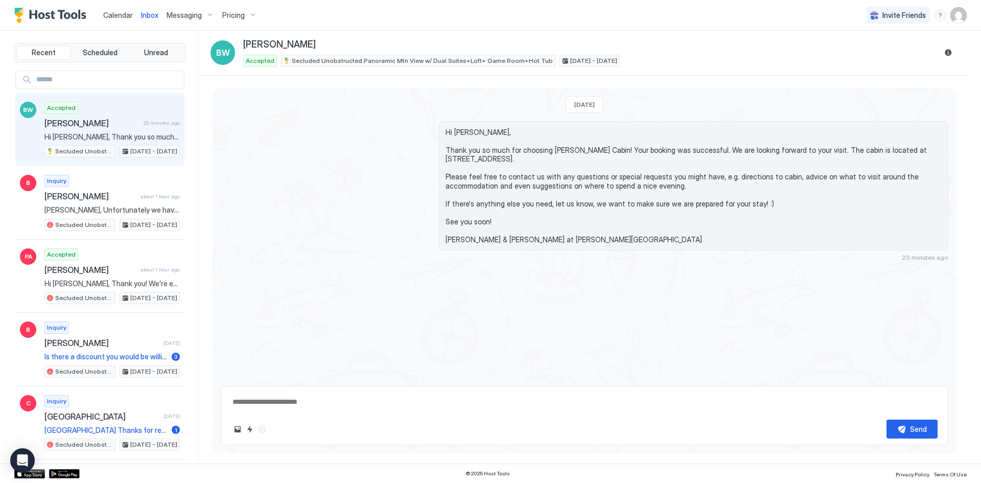
type textarea "*"
click at [379, 63] on span "Secluded Unobstructed Panoramic Mtn View w/ Dual Suites+Loft+ Game Room+Hot Tub" at bounding box center [422, 60] width 261 height 9
click at [243, 17] on div "Pricing" at bounding box center [239, 15] width 43 height 17
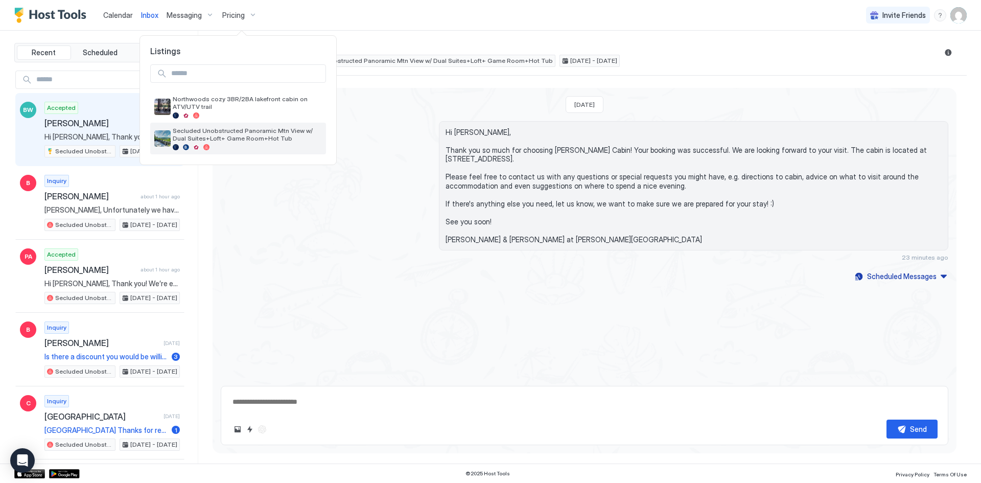
click at [266, 138] on span "Secluded Unobstructed Panoramic Mtn View w/ Dual Suites+Loft+ Game Room+Hot Tub" at bounding box center [247, 134] width 149 height 15
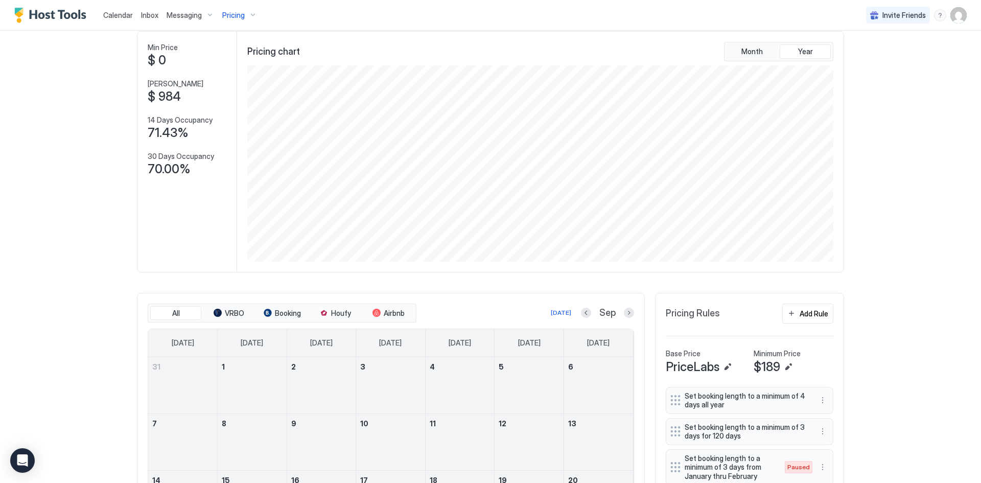
scroll to position [153, 0]
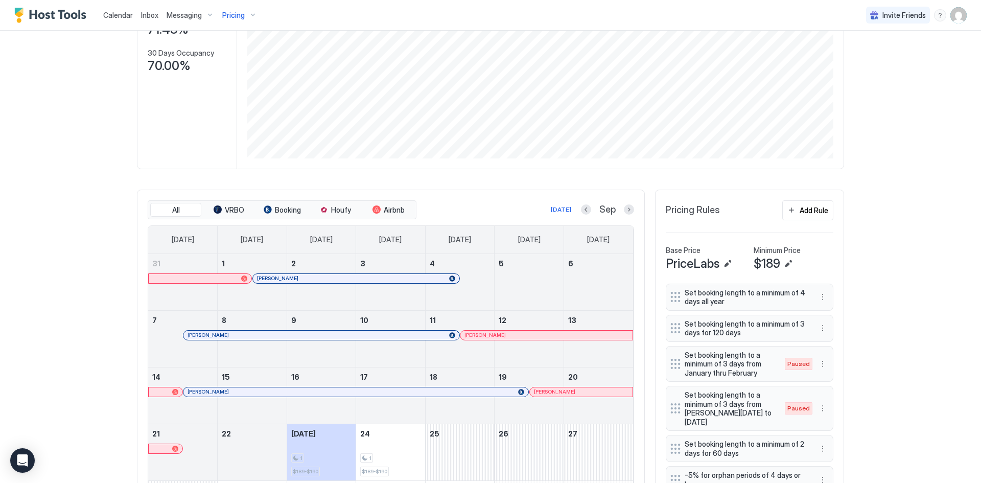
click at [617, 209] on div "Sep" at bounding box center [607, 210] width 53 height 12
click at [625, 207] on button "Next month" at bounding box center [629, 209] width 10 height 10
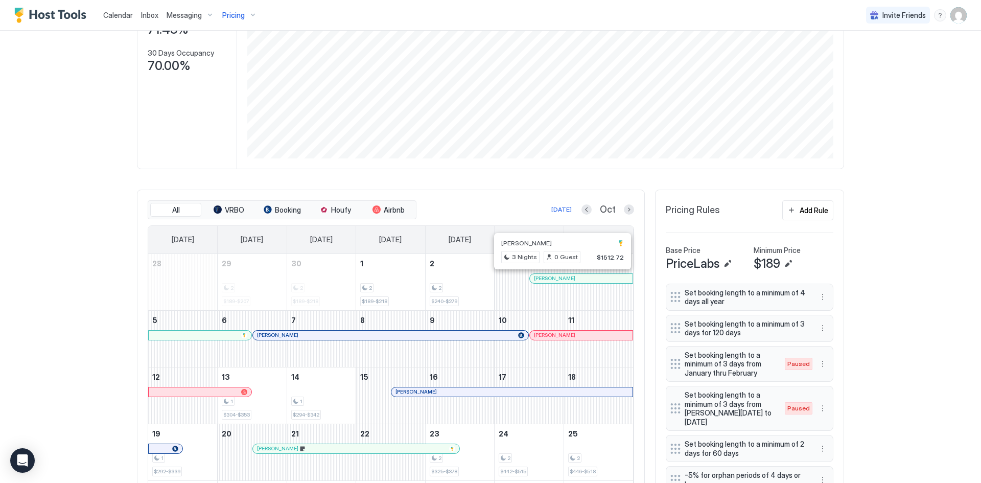
click at [558, 280] on div at bounding box center [562, 278] width 8 height 8
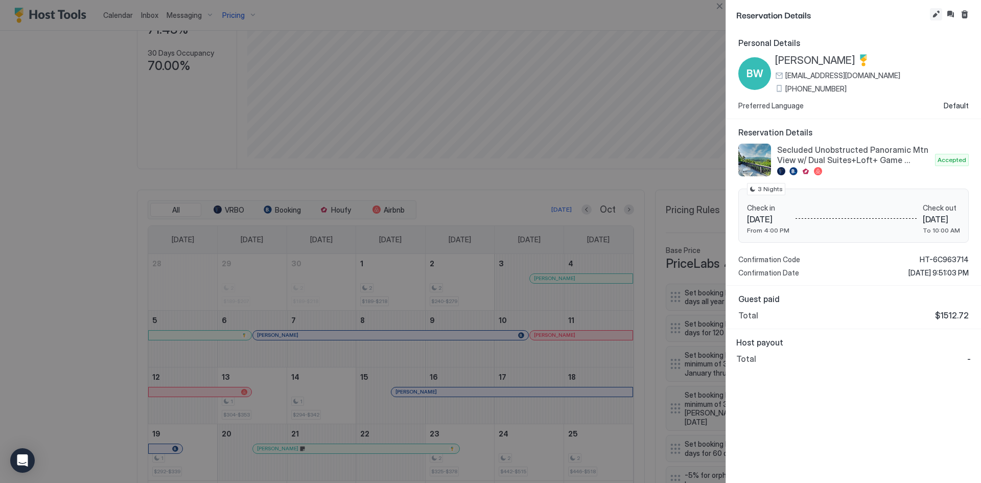
click at [936, 13] on button "Edit reservation" at bounding box center [936, 14] width 12 height 12
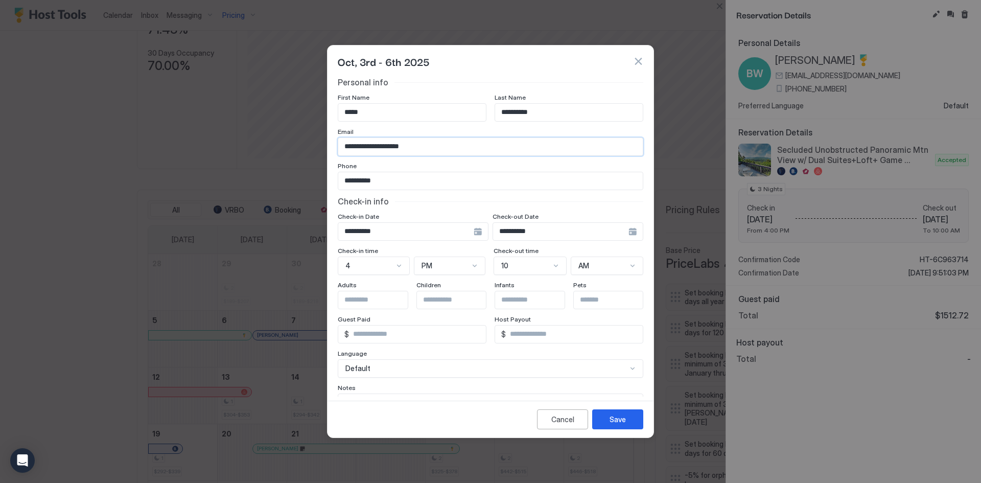
drag, startPoint x: 427, startPoint y: 150, endPoint x: 315, endPoint y: 139, distance: 113.3
click at [315, 139] on div "**********" at bounding box center [490, 241] width 981 height 483
click at [562, 418] on div "Cancel" at bounding box center [562, 419] width 23 height 11
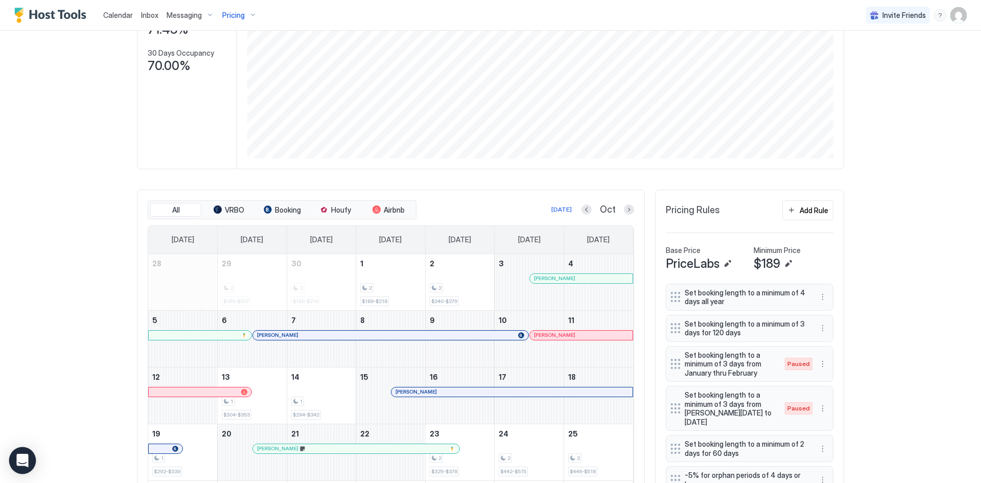
click at [21, 457] on icon "Open Intercom Messenger" at bounding box center [22, 460] width 12 height 13
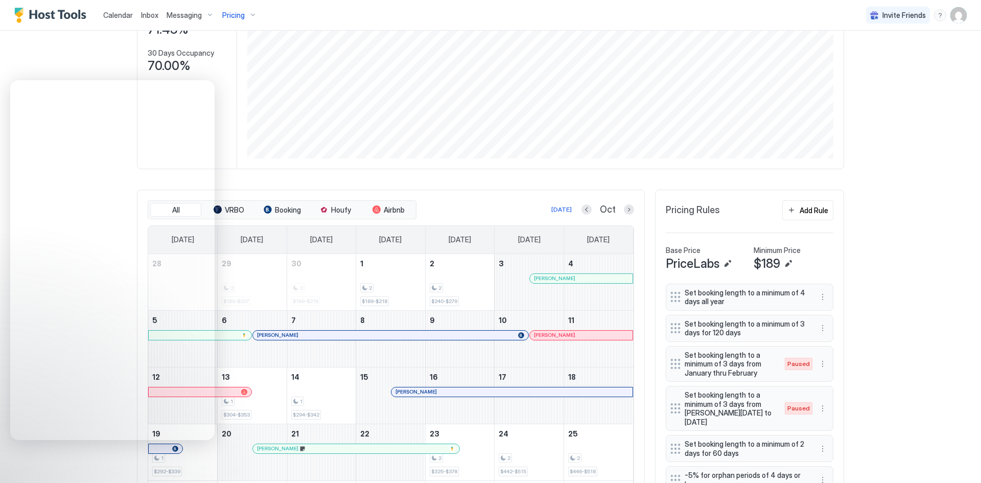
click at [956, 11] on img "User profile" at bounding box center [958, 15] width 16 height 16
click at [869, 58] on span "Settings" at bounding box center [859, 57] width 28 height 9
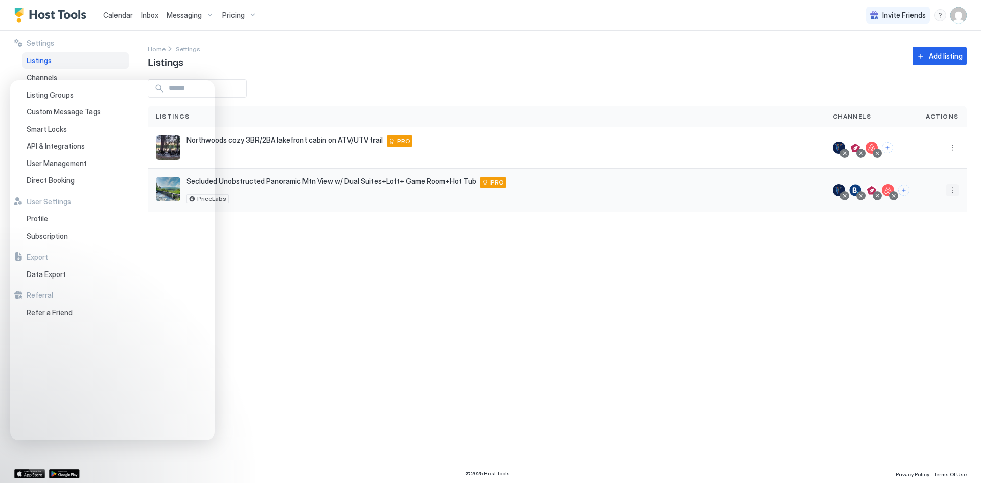
click at [951, 189] on button "More options" at bounding box center [952, 190] width 12 height 12
click at [933, 253] on span "Connect Channel" at bounding box center [931, 254] width 51 height 8
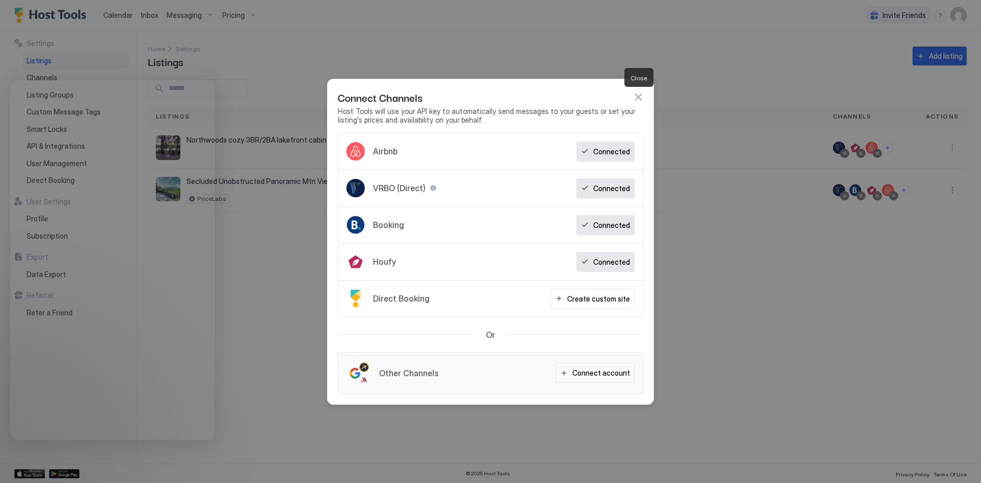
click at [637, 99] on button "button" at bounding box center [638, 97] width 10 height 10
